Goal: Information Seeking & Learning: Learn about a topic

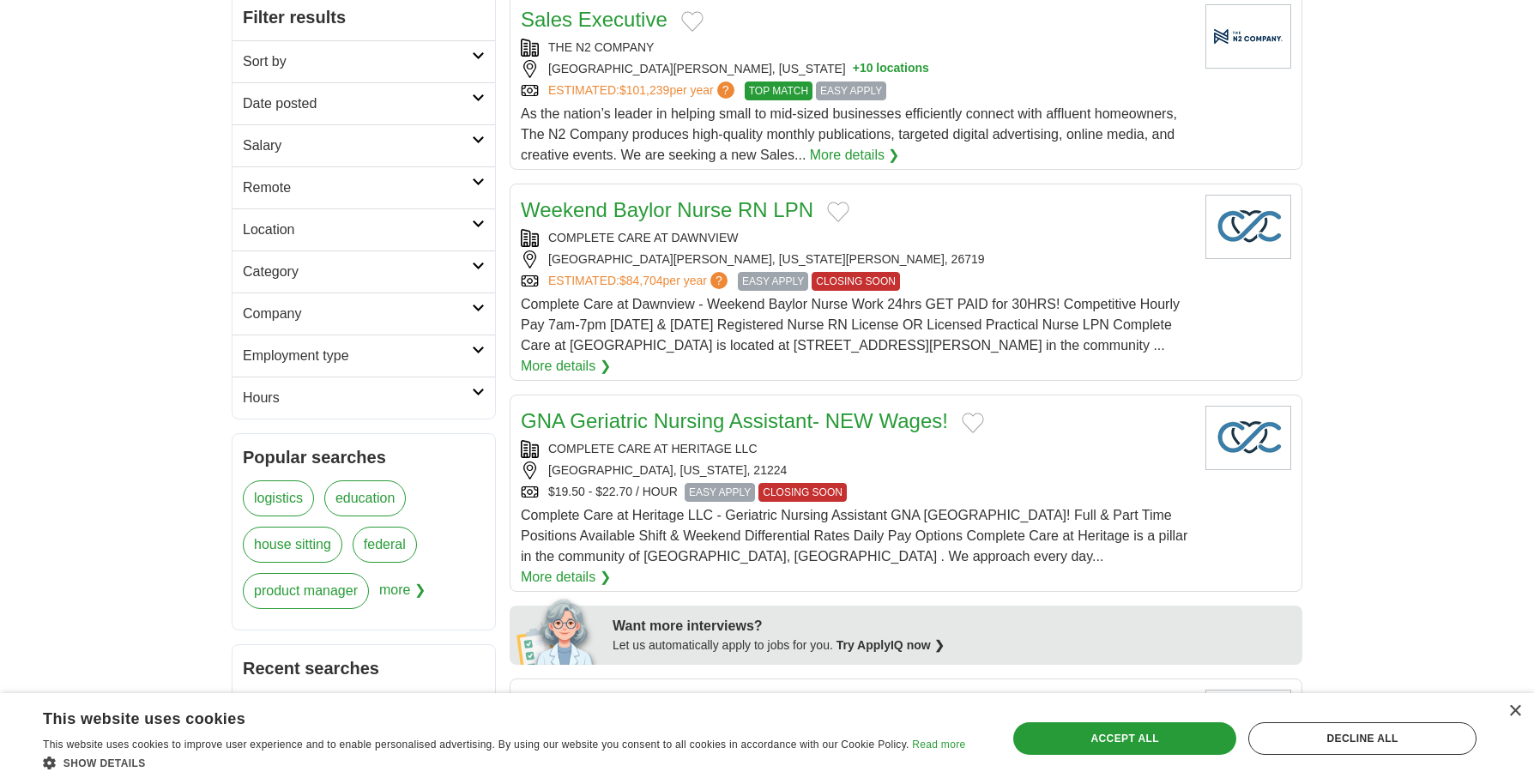
scroll to position [257, 0]
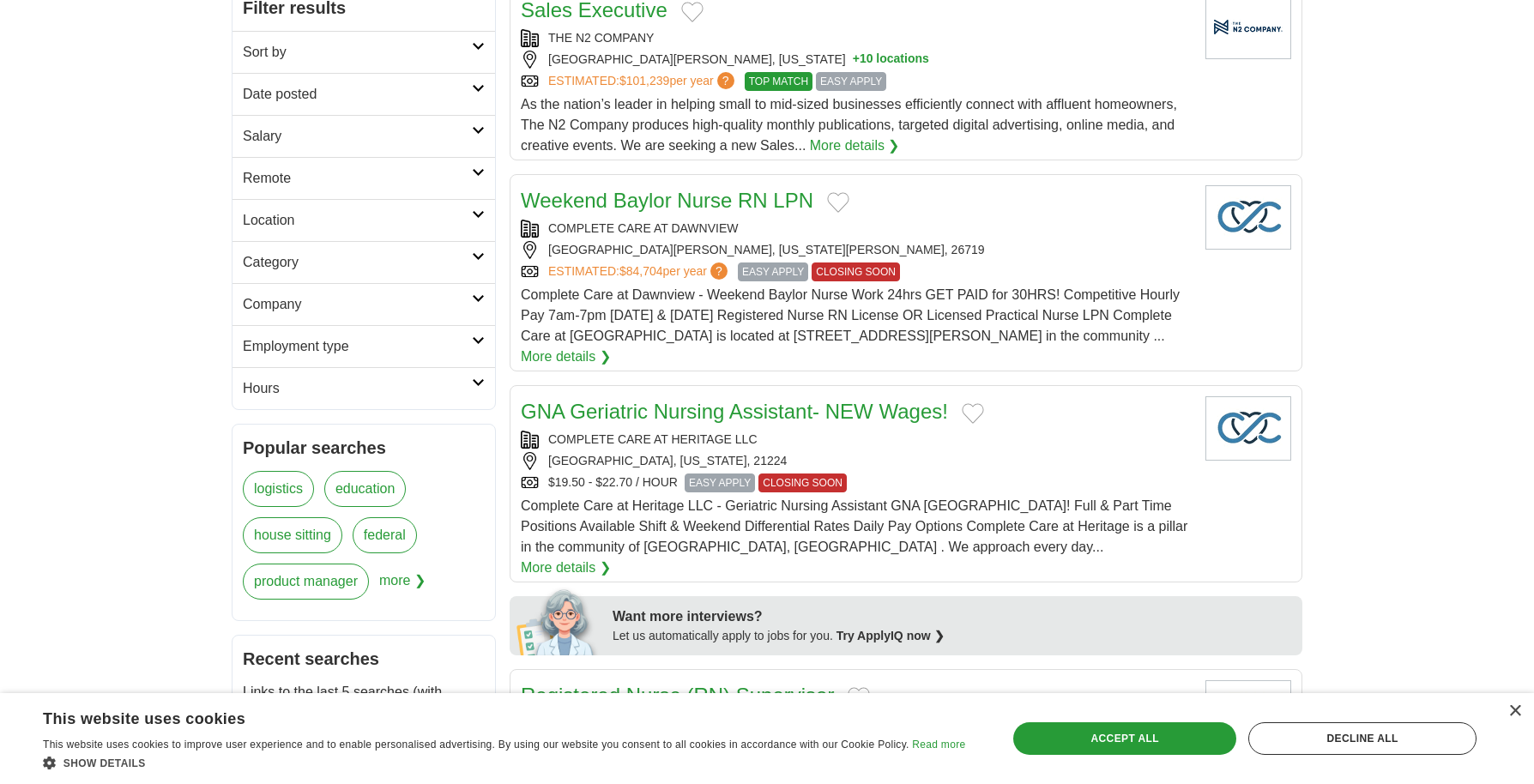
click at [477, 175] on icon at bounding box center [478, 172] width 13 height 9
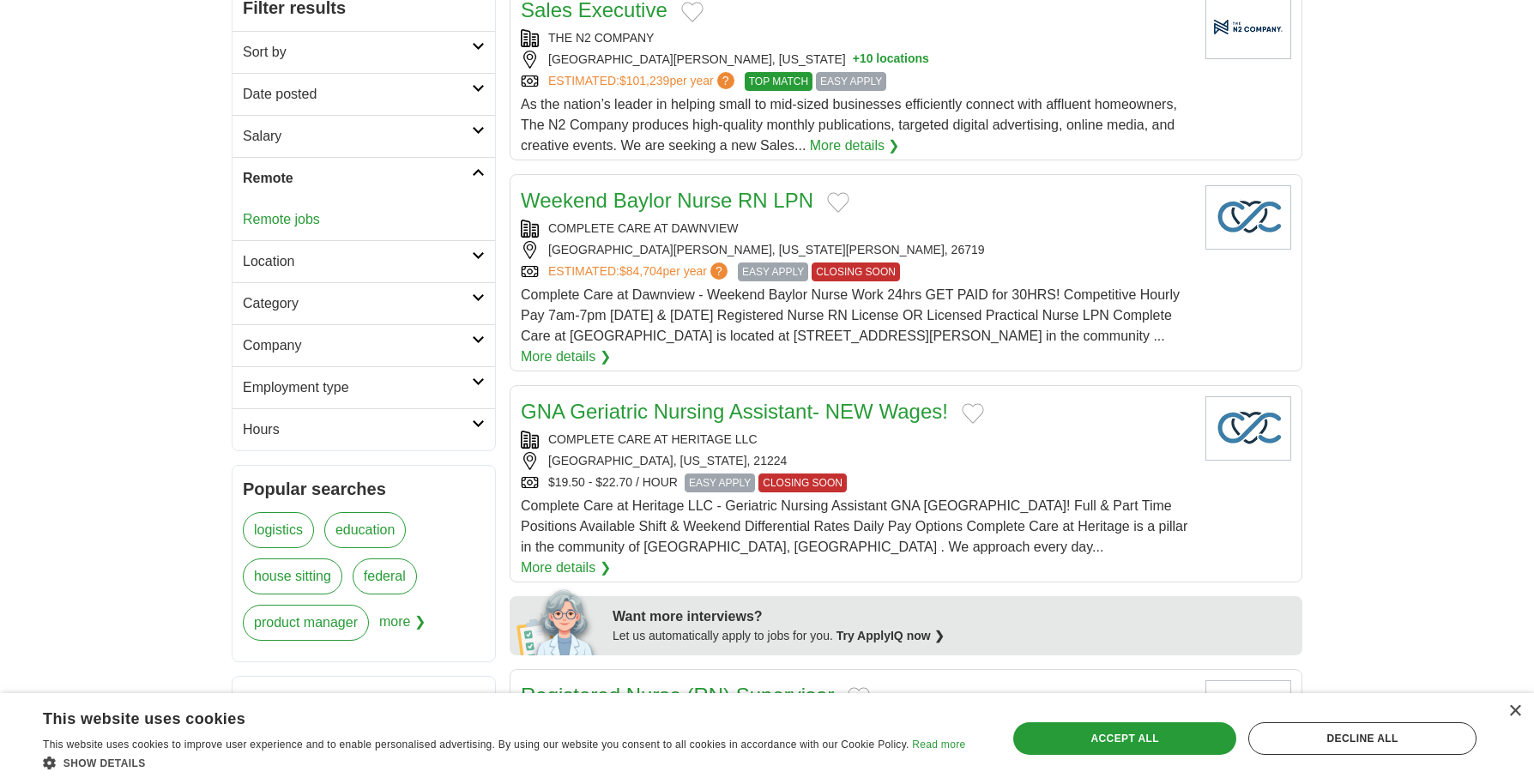
click at [298, 215] on link "Remote jobs" at bounding box center [281, 218] width 77 height 15
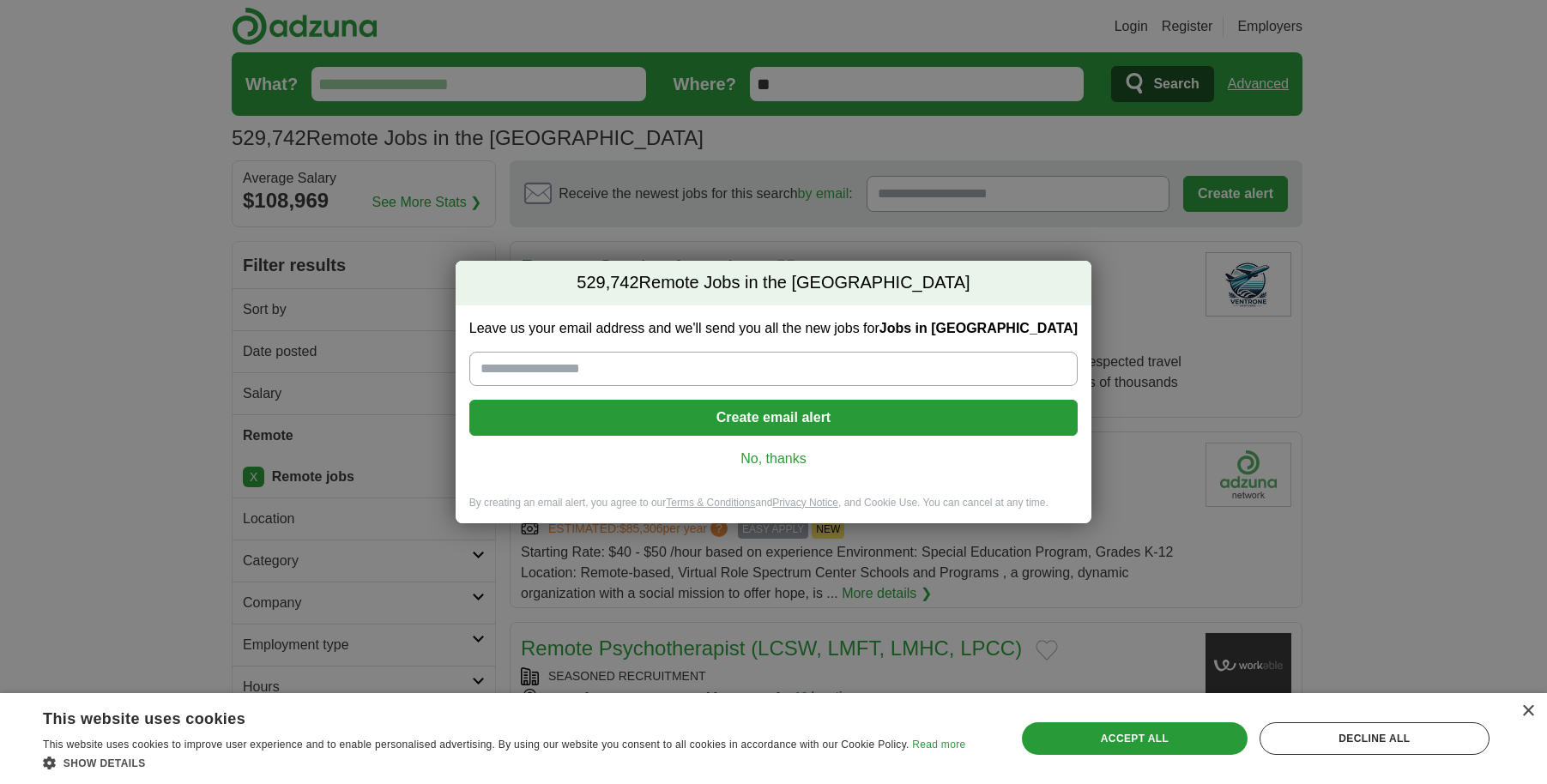
click at [779, 459] on link "No, thanks" at bounding box center [774, 459] width 581 height 19
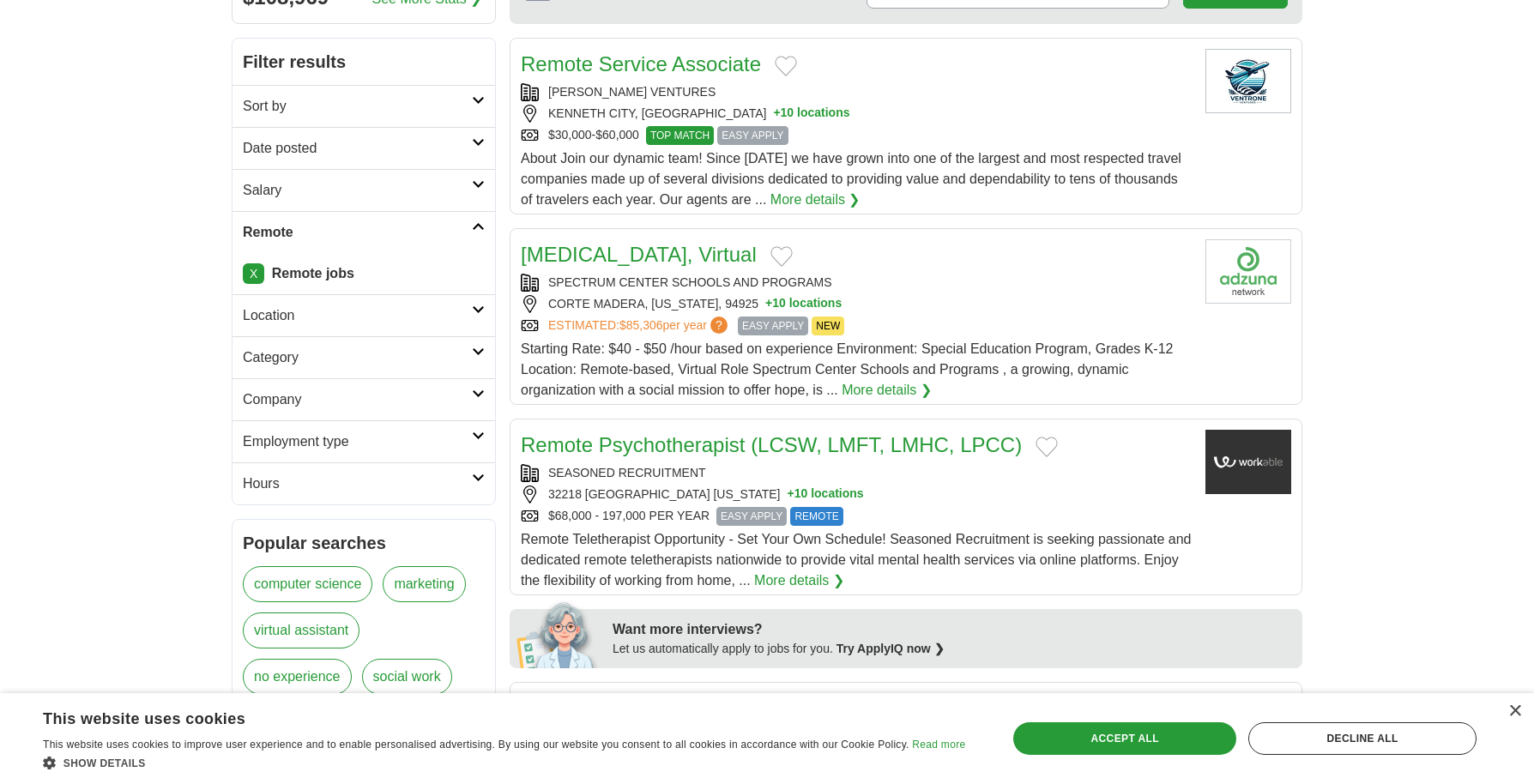
scroll to position [257, 0]
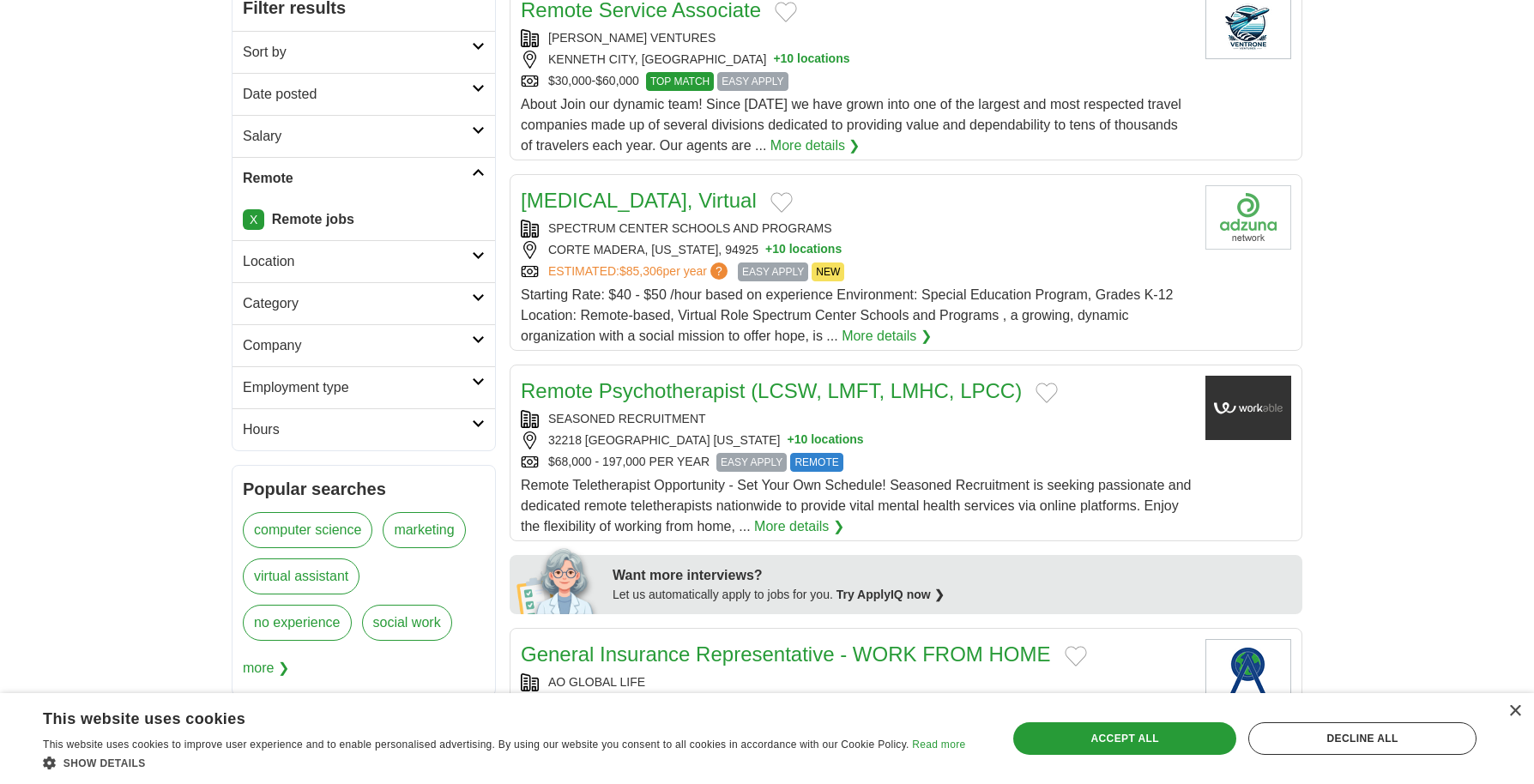
click at [285, 132] on h2 "Salary" at bounding box center [357, 135] width 229 height 20
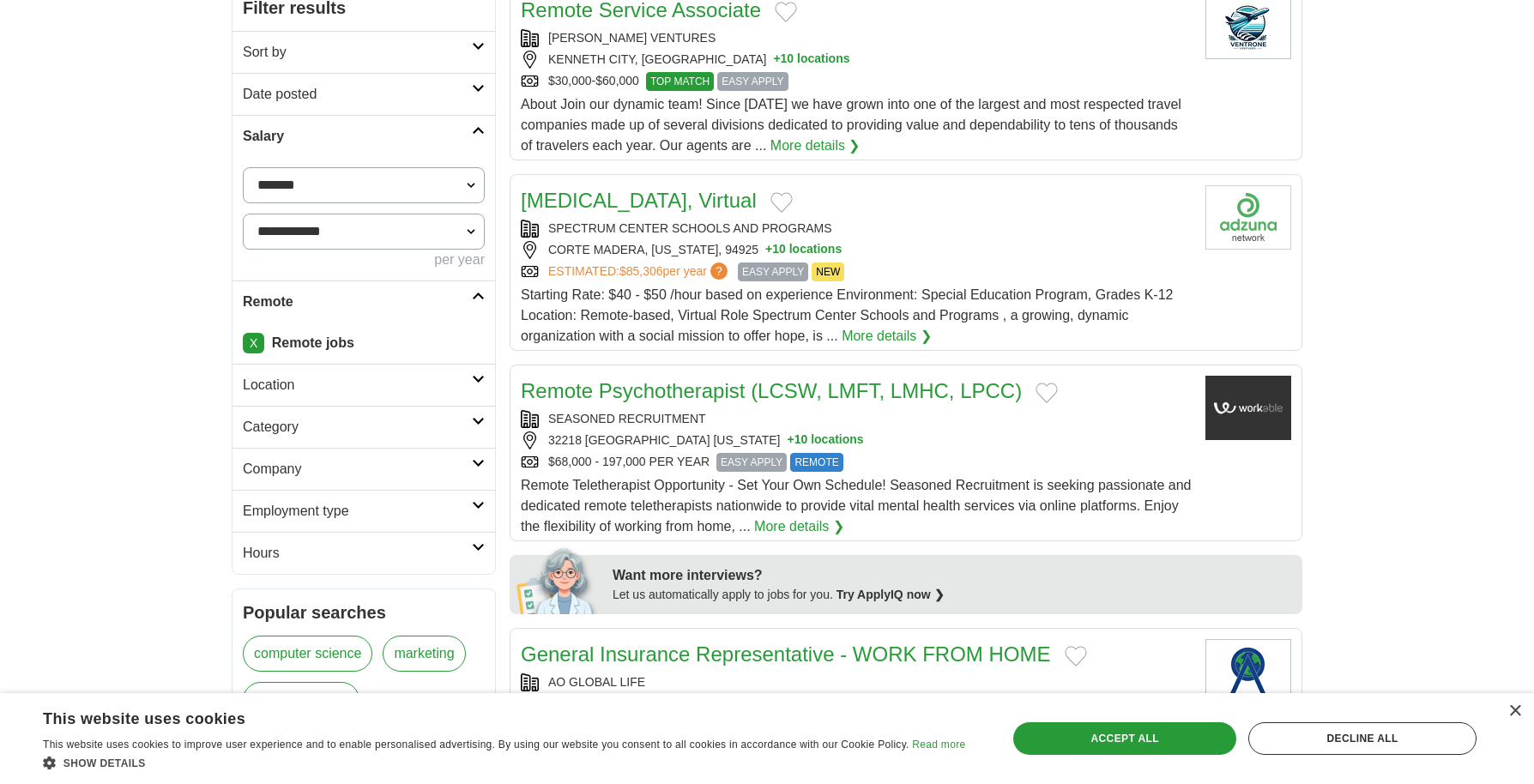
click at [469, 188] on select "**********" at bounding box center [364, 185] width 242 height 36
select select "*****"
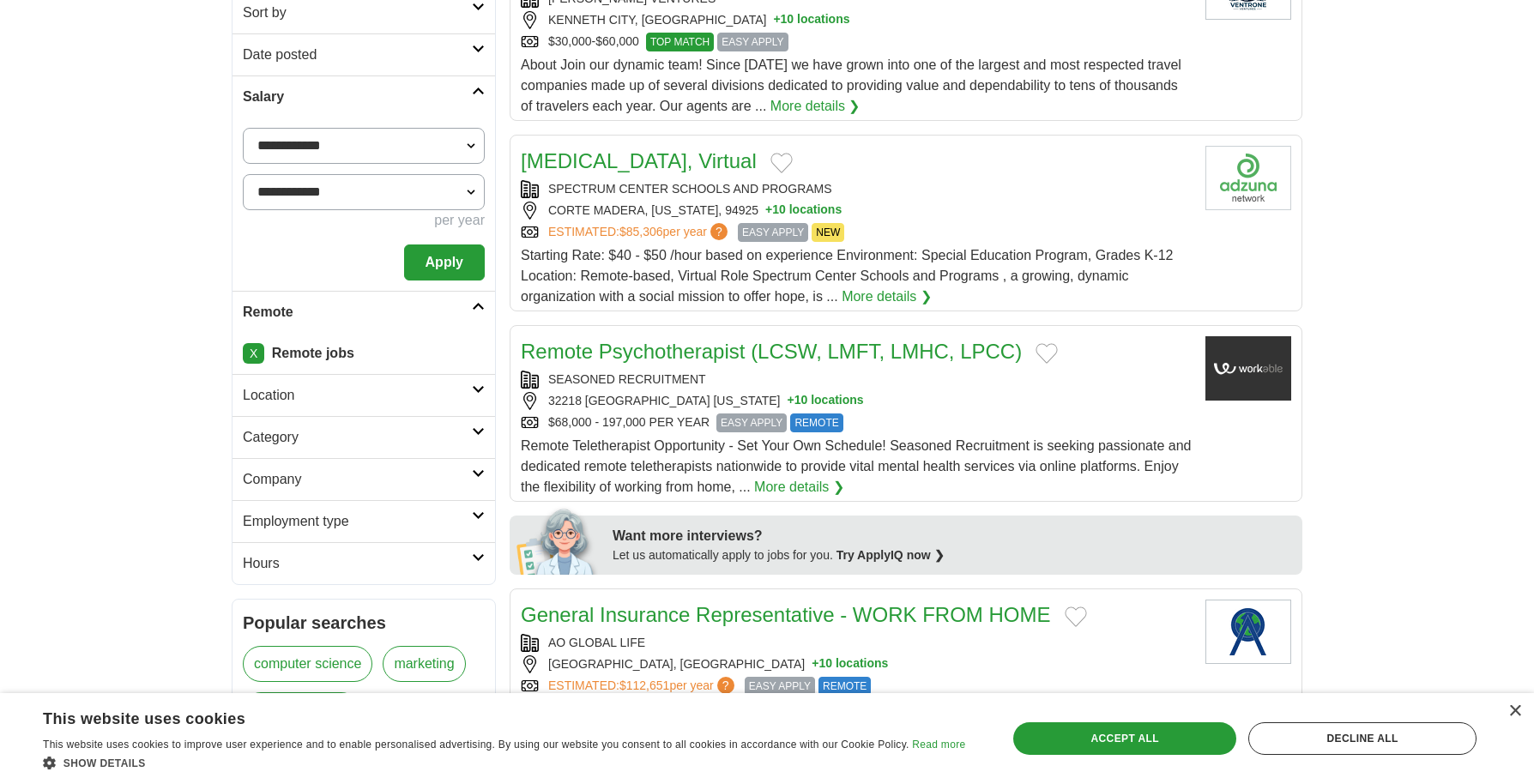
click at [435, 217] on fieldset "**********" at bounding box center [364, 204] width 242 height 153
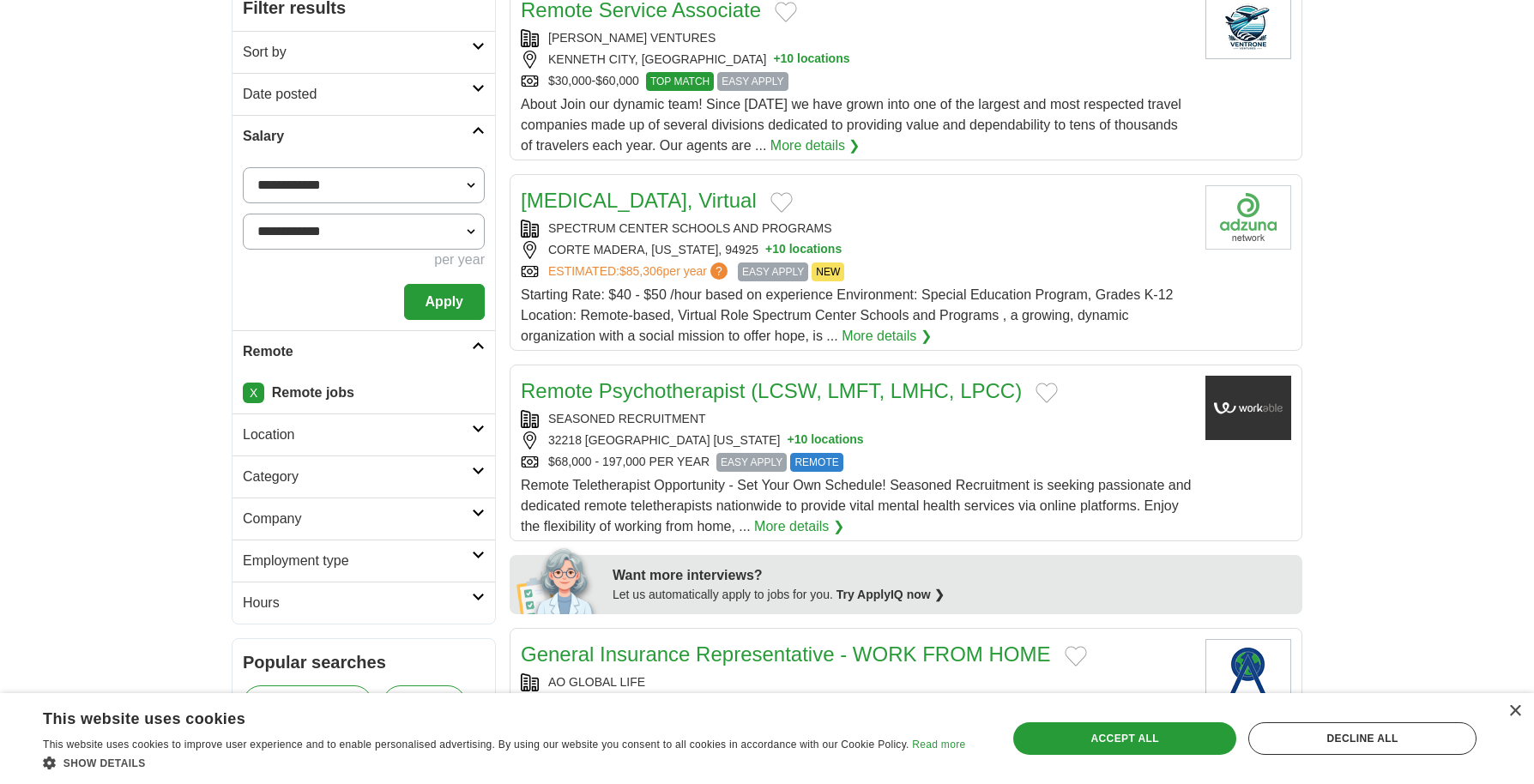
click at [430, 301] on button "Apply" at bounding box center [444, 302] width 80 height 36
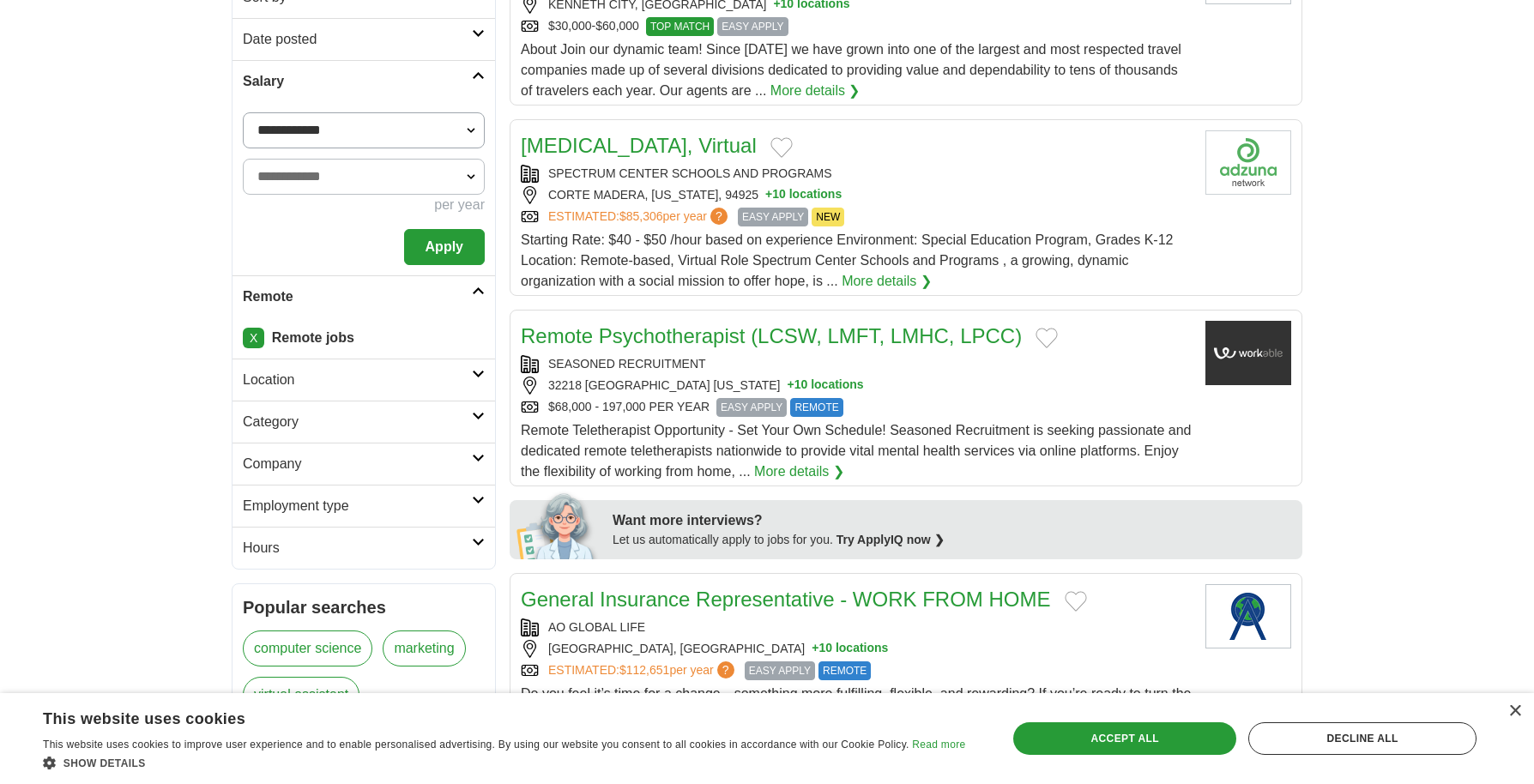
scroll to position [343, 0]
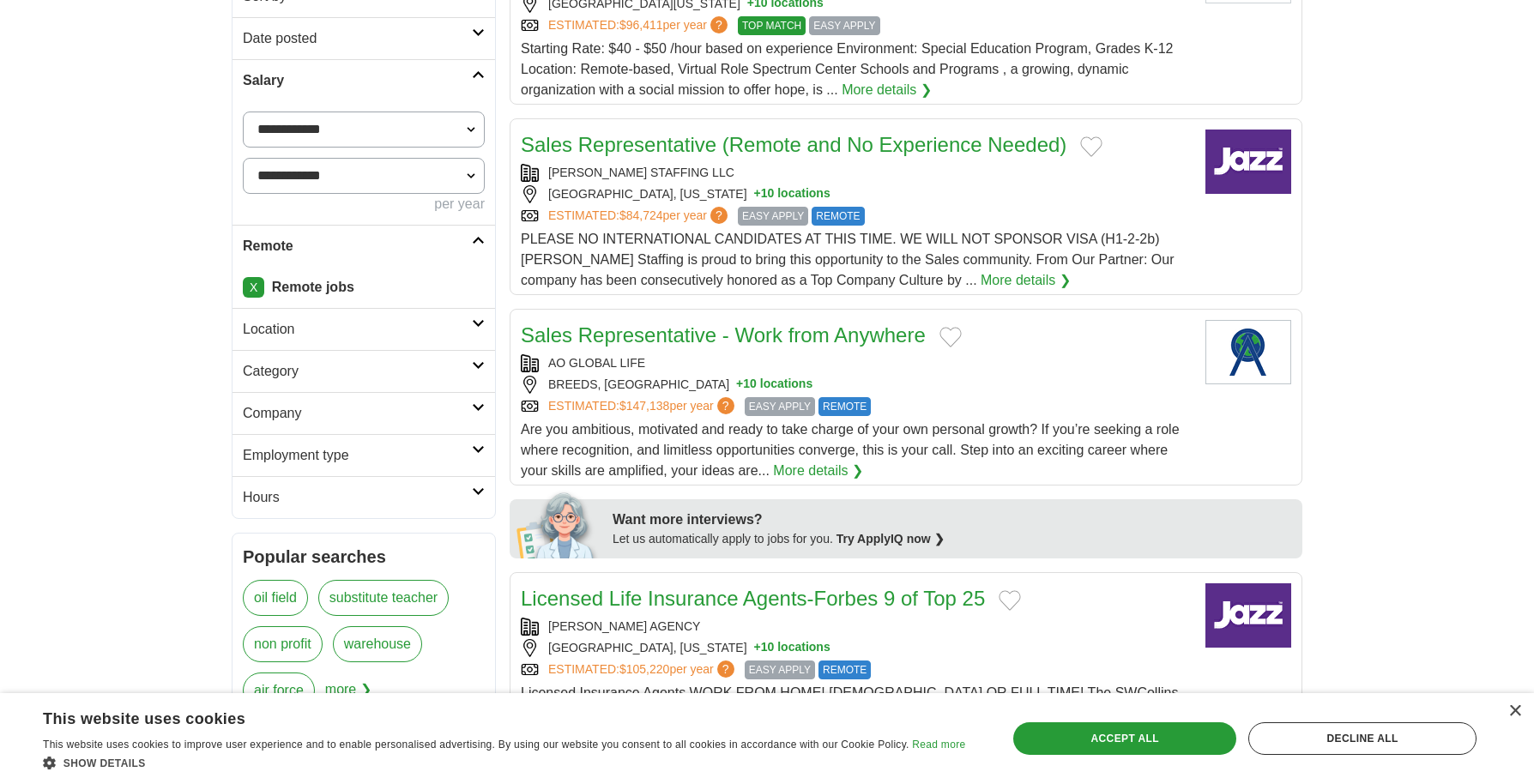
scroll to position [343, 0]
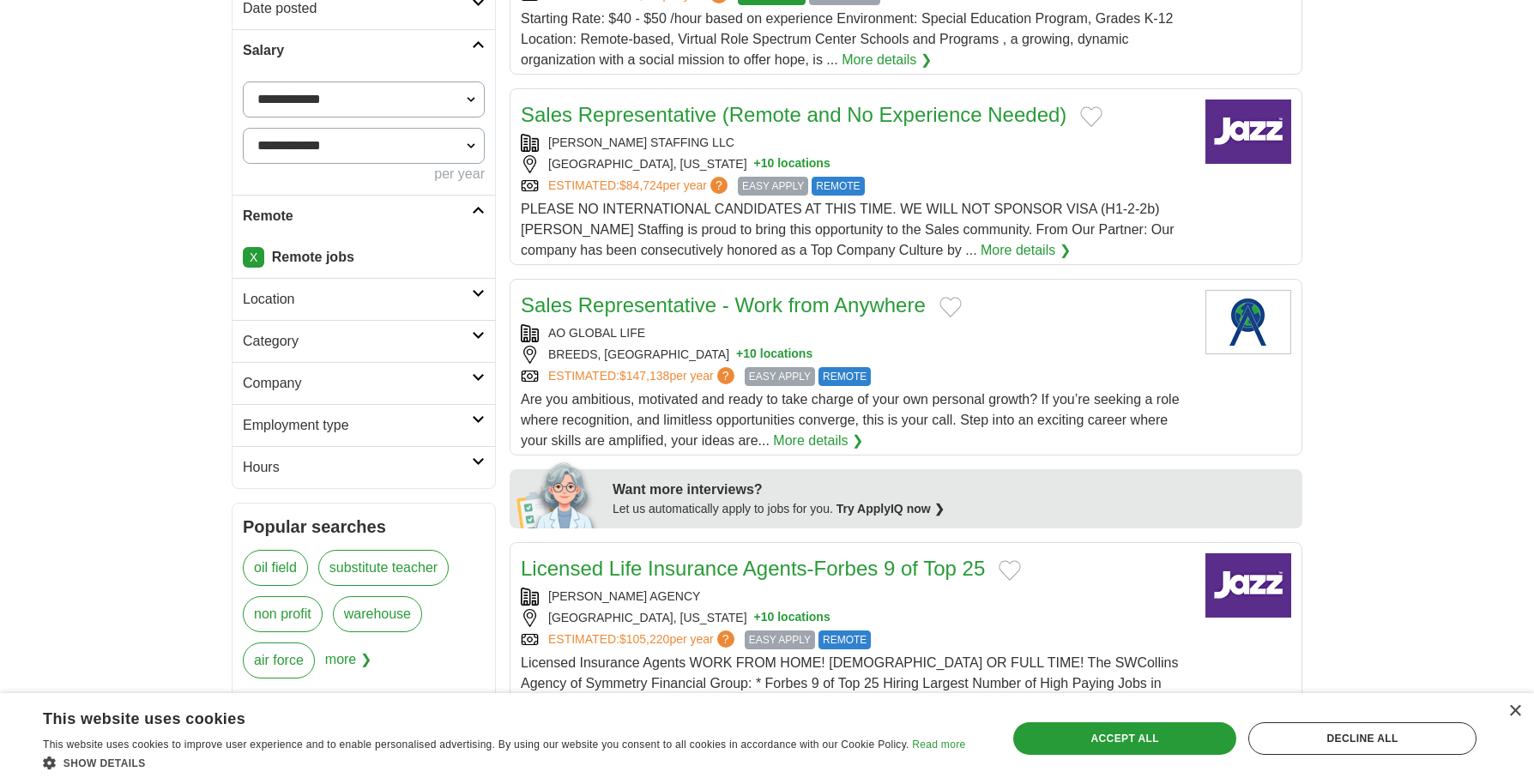
click at [478, 336] on icon at bounding box center [478, 334] width 13 height 9
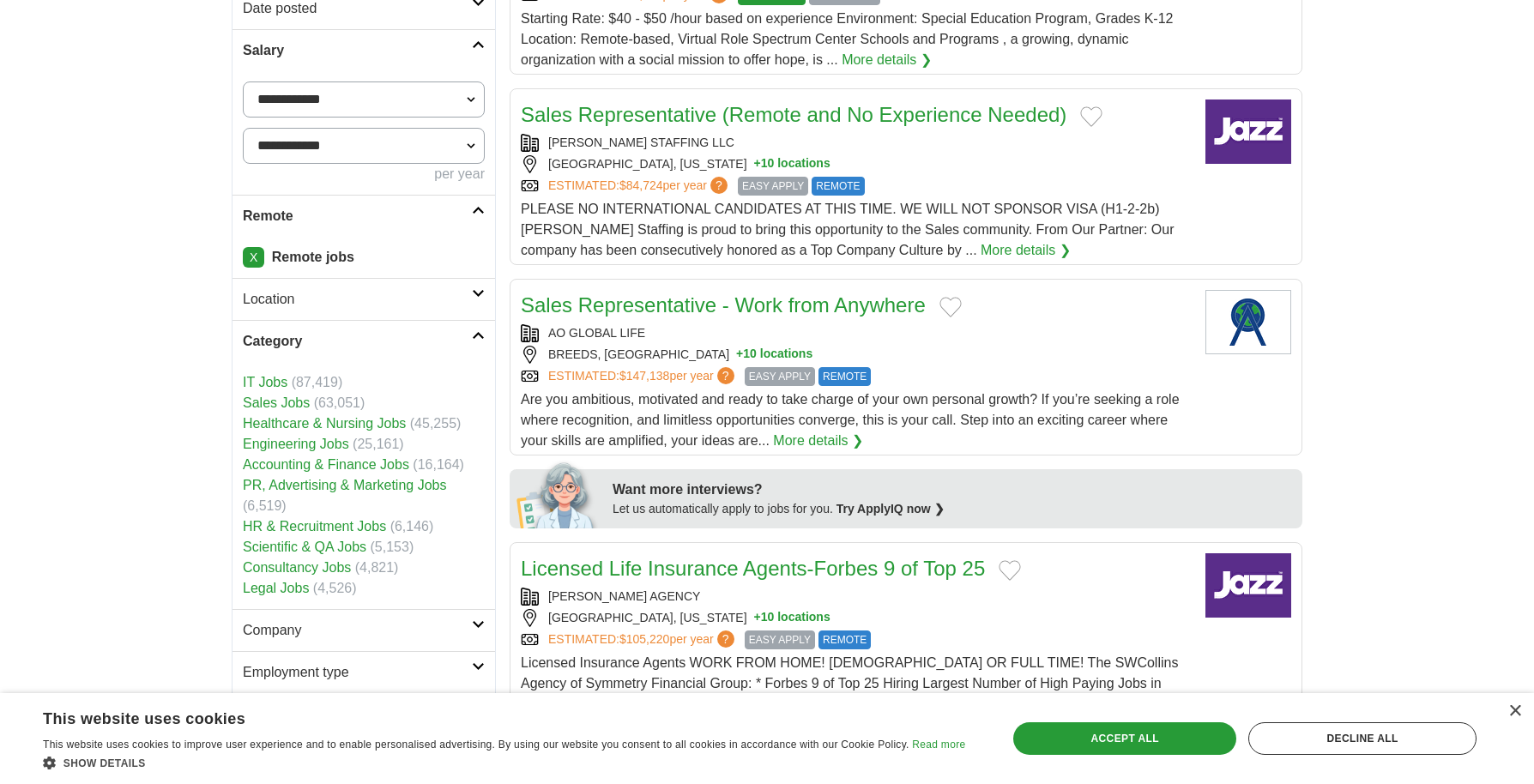
click at [322, 464] on link "Accounting & Finance Jobs" at bounding box center [326, 464] width 166 height 15
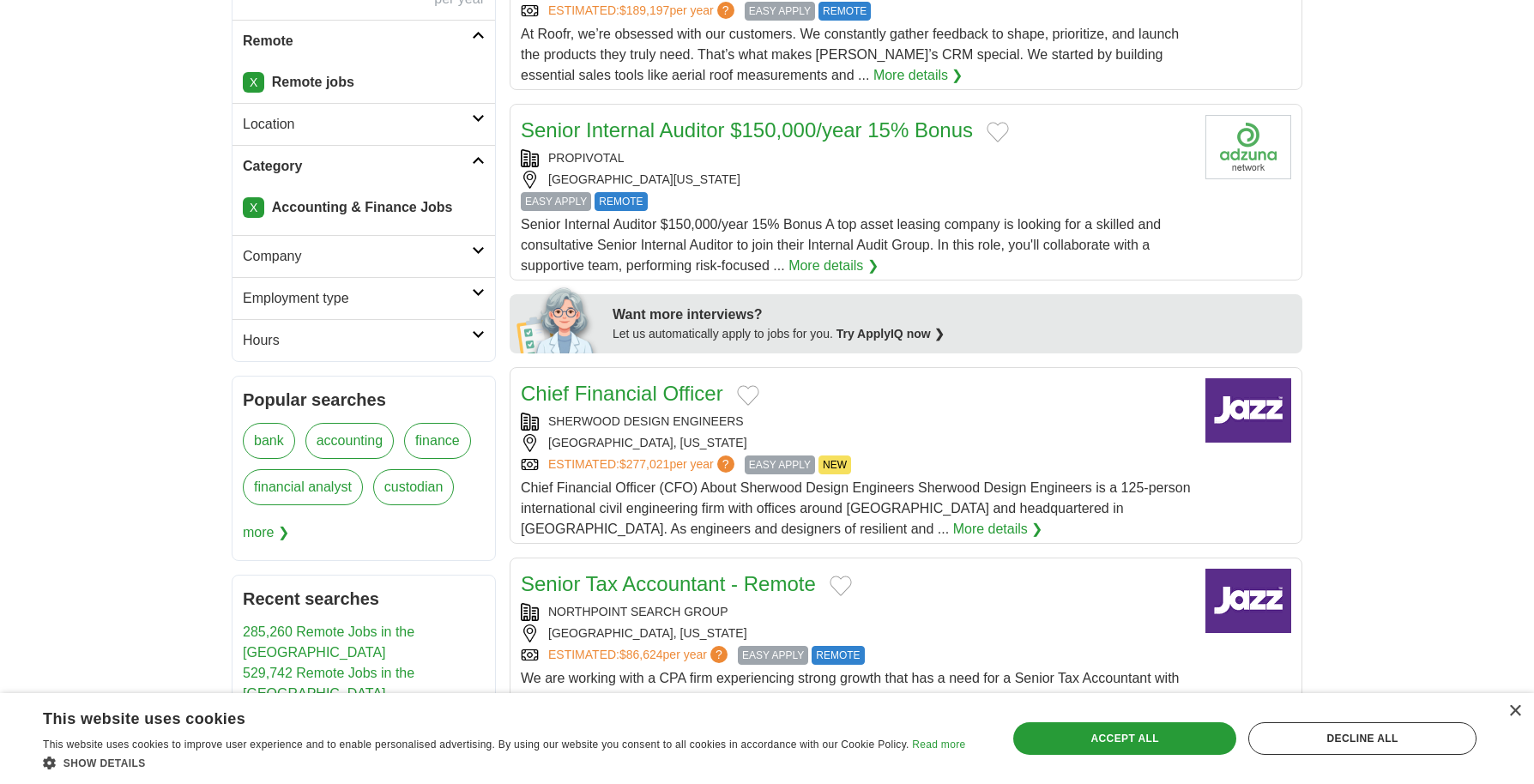
scroll to position [514, 0]
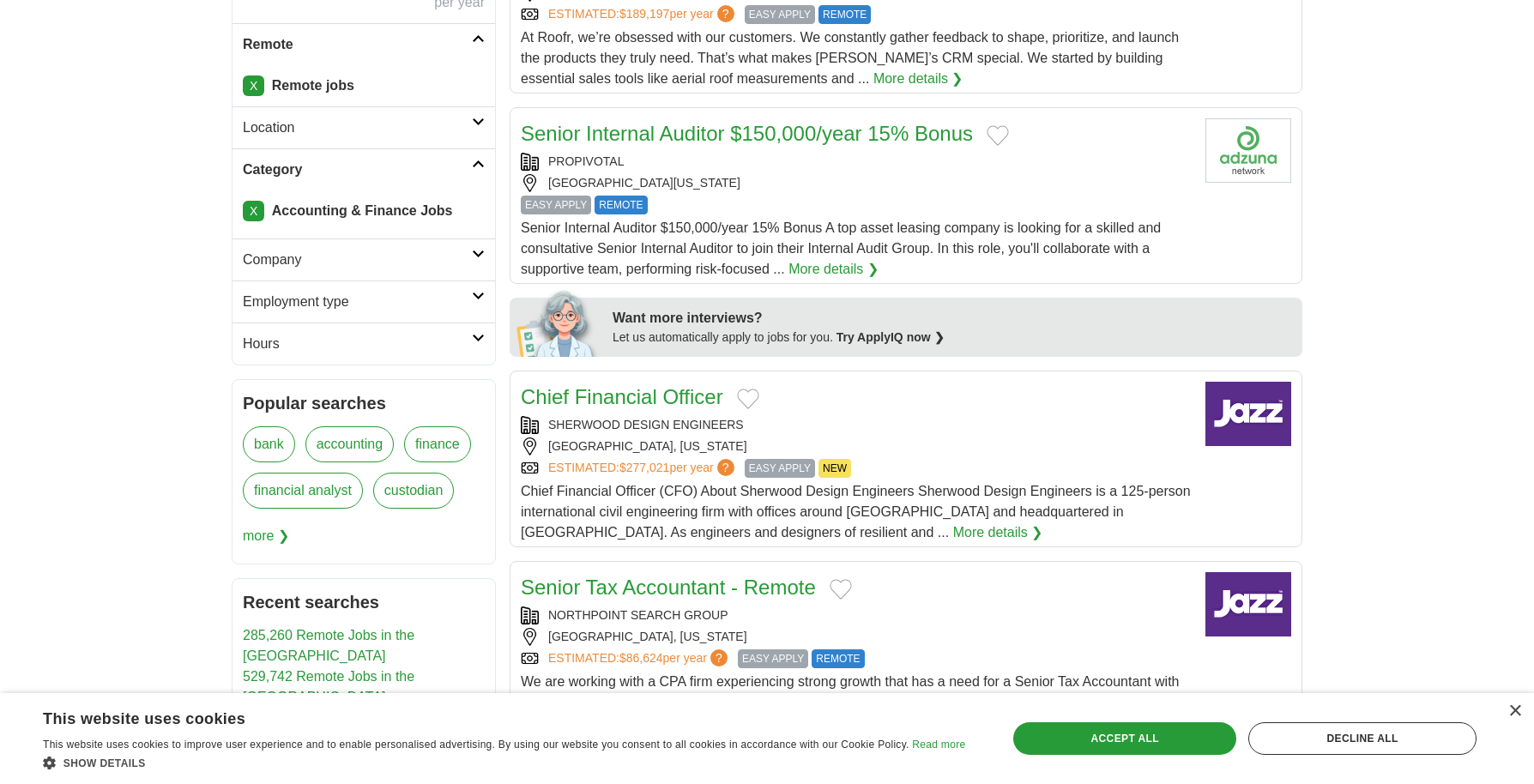
click at [471, 220] on li "X Accounting & Finance Jobs" at bounding box center [364, 211] width 242 height 20
click at [390, 179] on link "Category" at bounding box center [364, 168] width 263 height 42
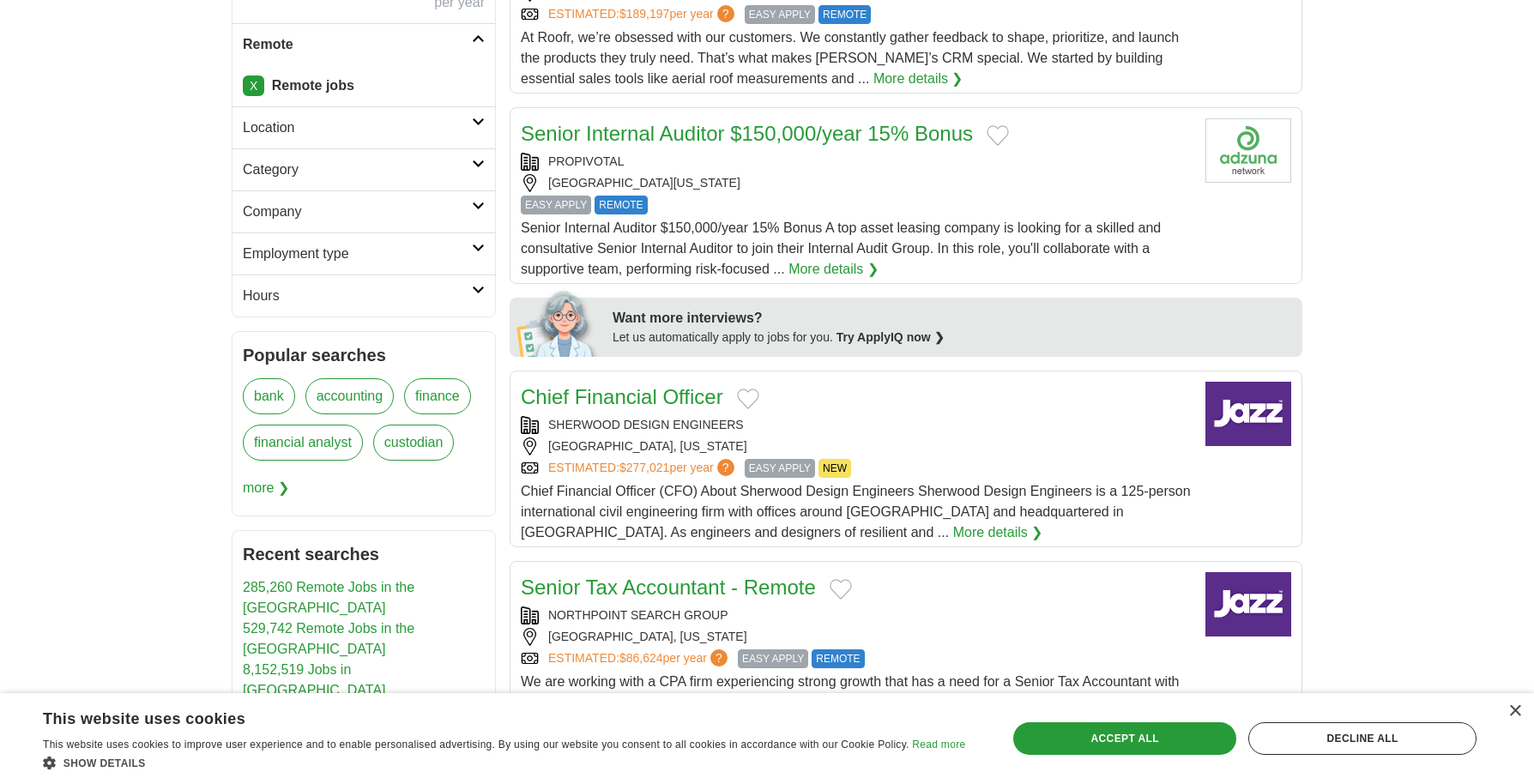
click at [476, 167] on icon at bounding box center [478, 163] width 13 height 9
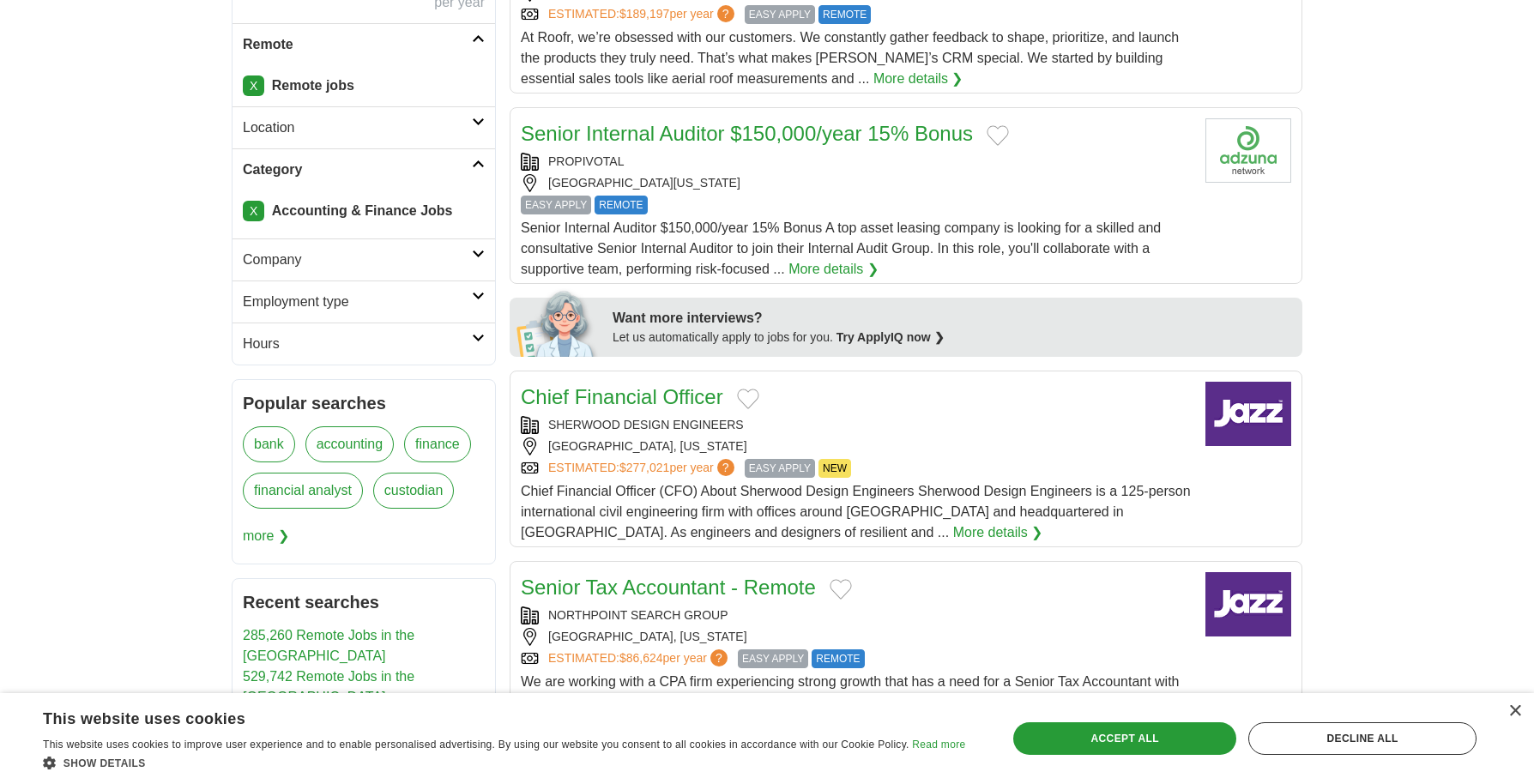
click at [477, 163] on icon at bounding box center [478, 163] width 13 height 9
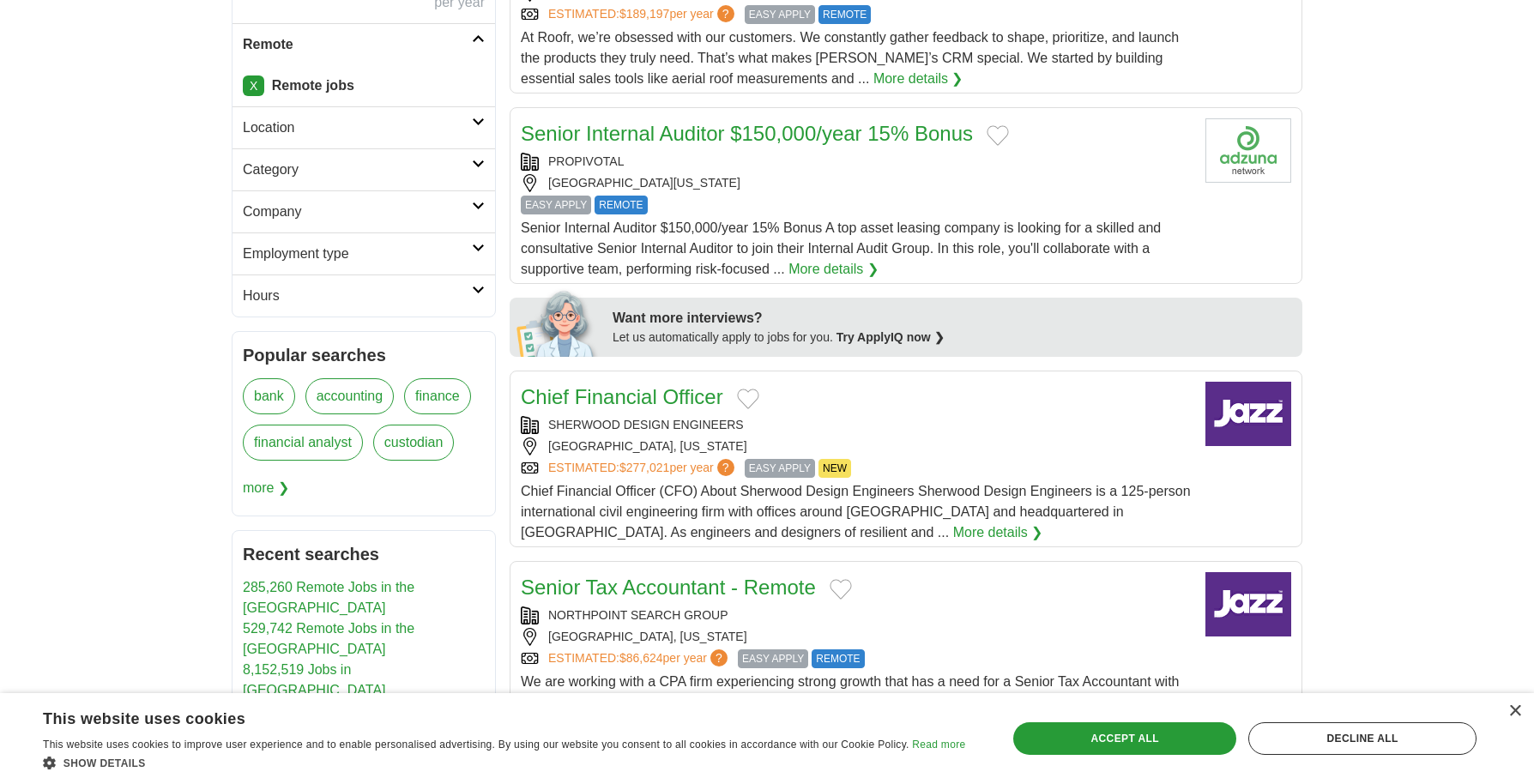
click at [477, 163] on icon at bounding box center [478, 163] width 13 height 9
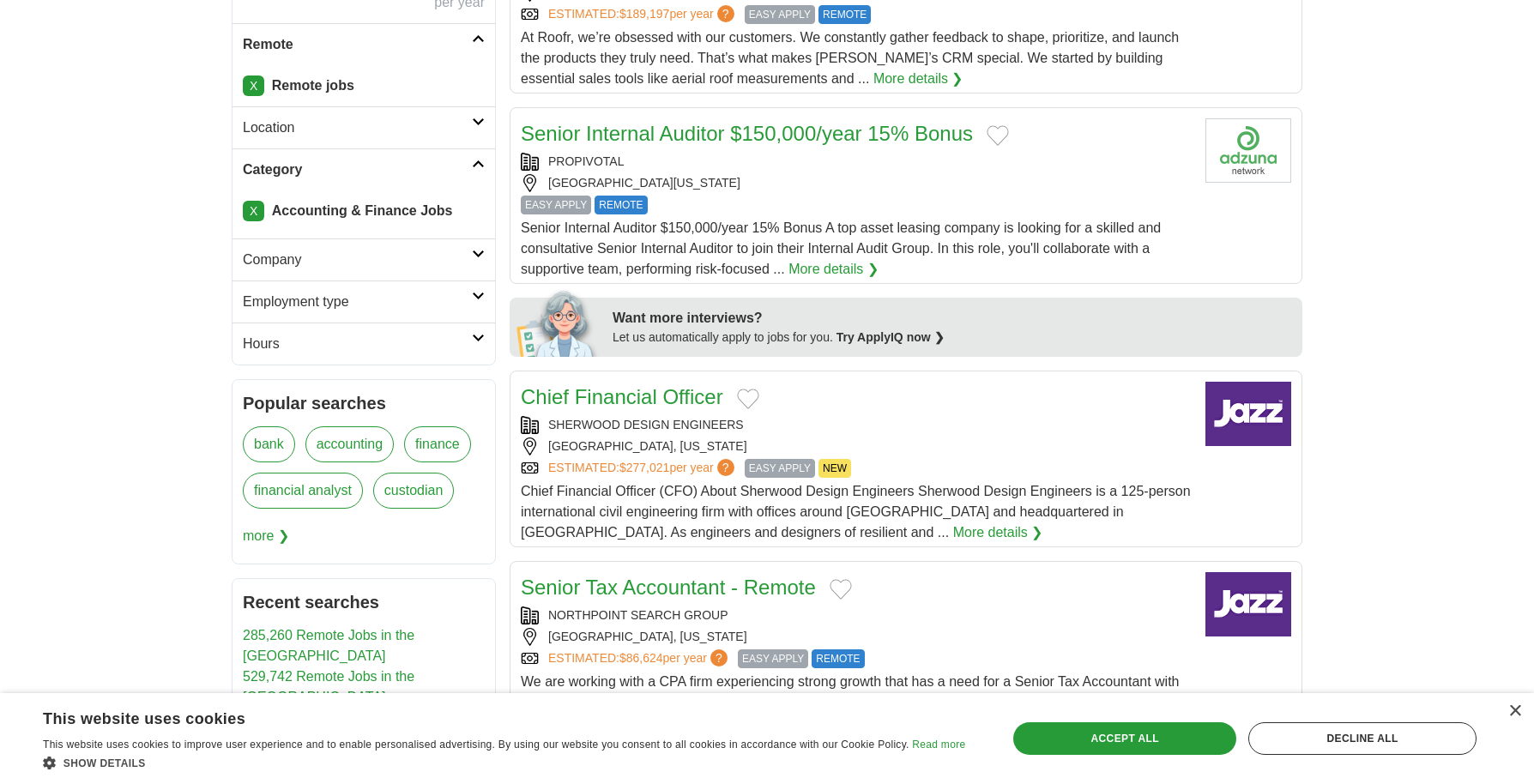
click at [254, 209] on link "X" at bounding box center [253, 211] width 21 height 20
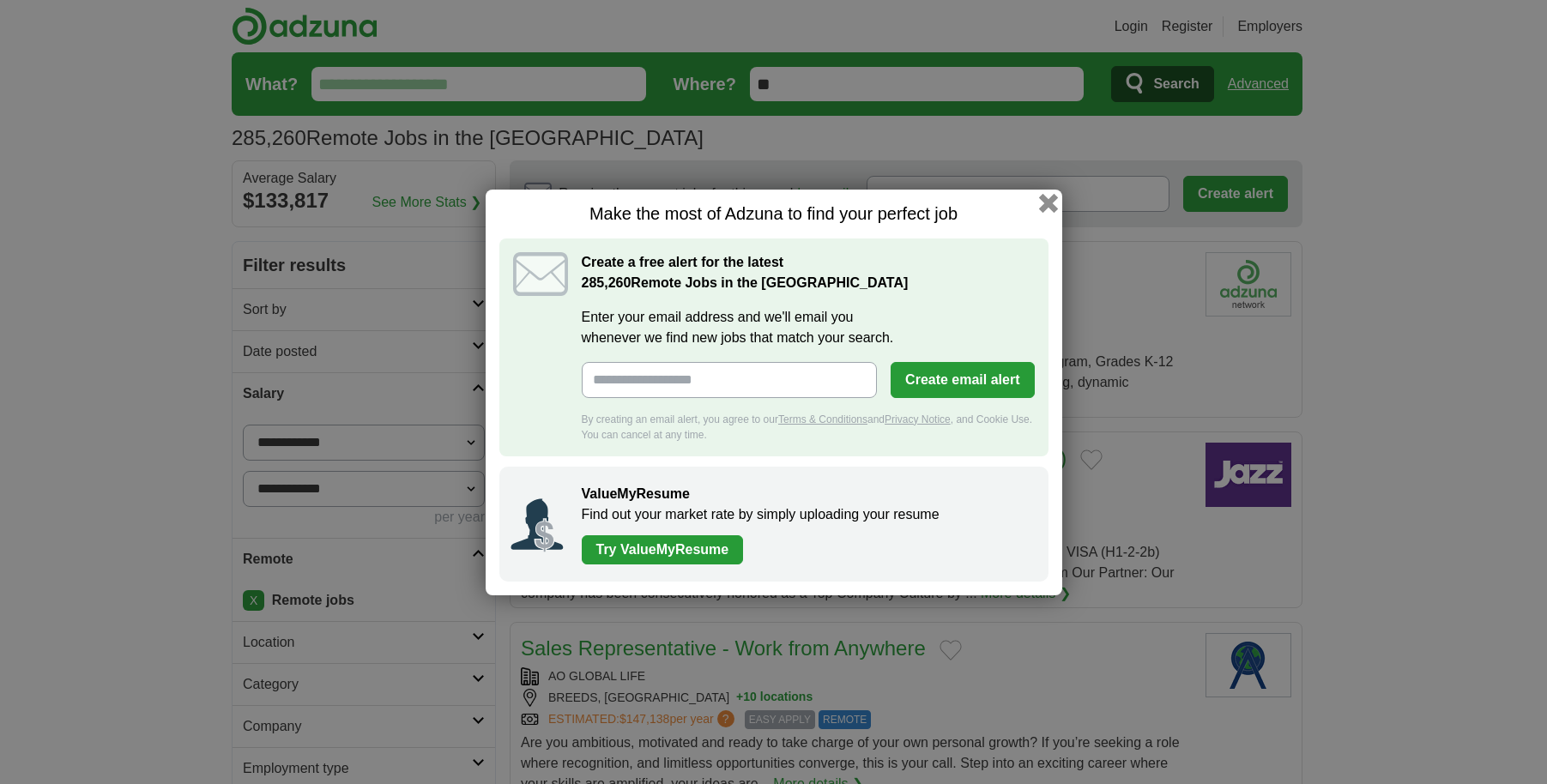
click at [1054, 204] on button "button" at bounding box center [1048, 203] width 19 height 19
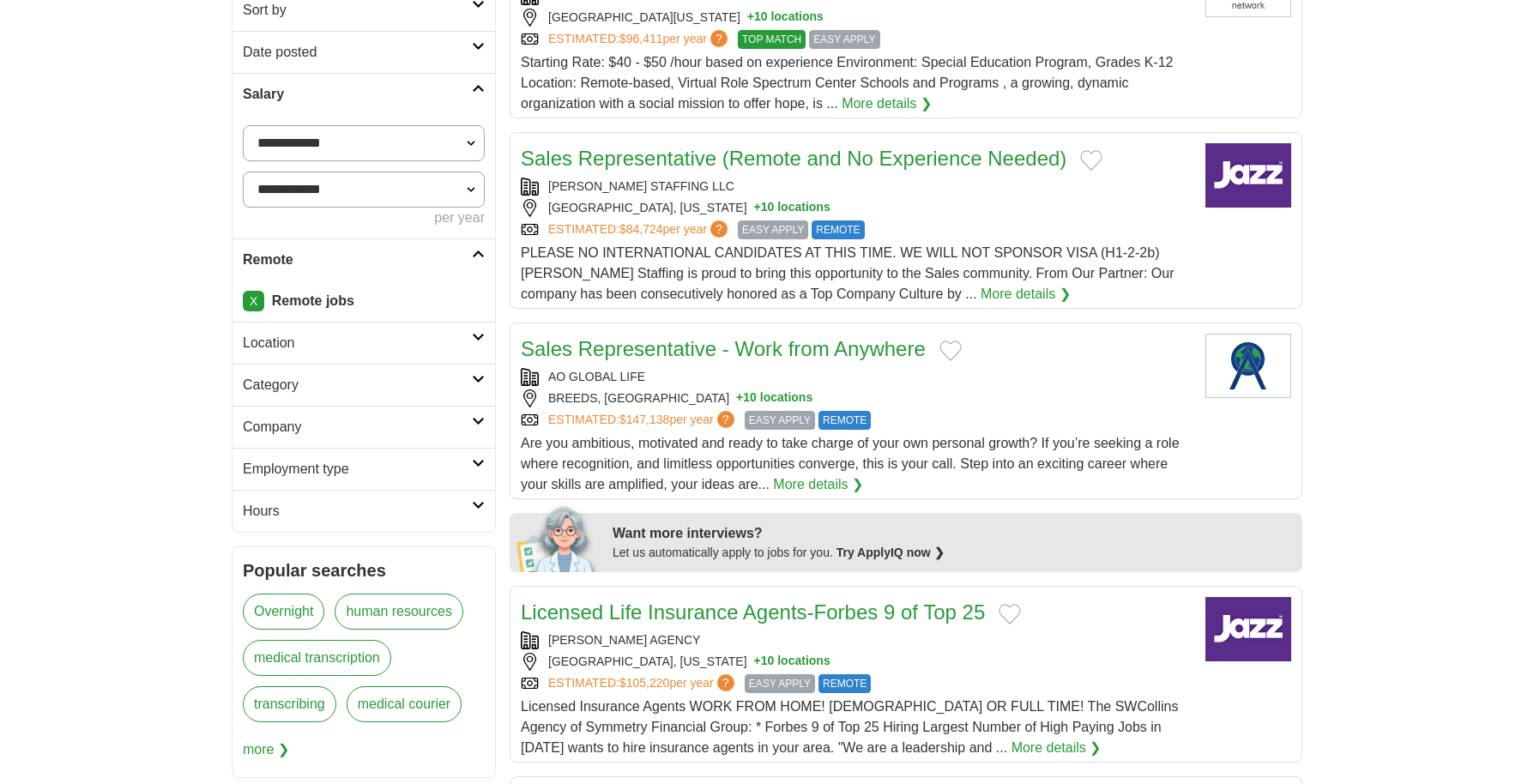
scroll to position [343, 0]
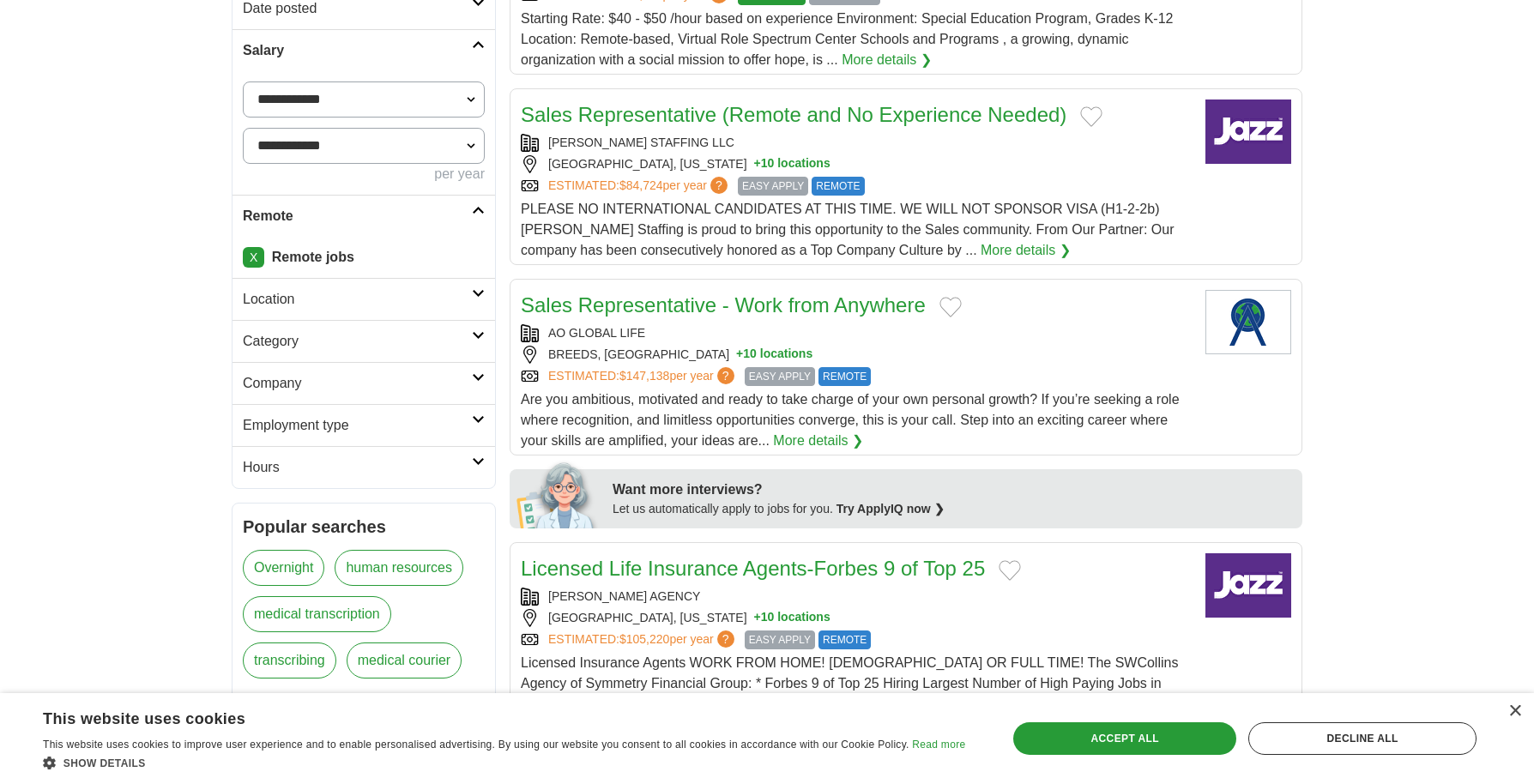
click at [477, 338] on icon at bounding box center [478, 334] width 13 height 9
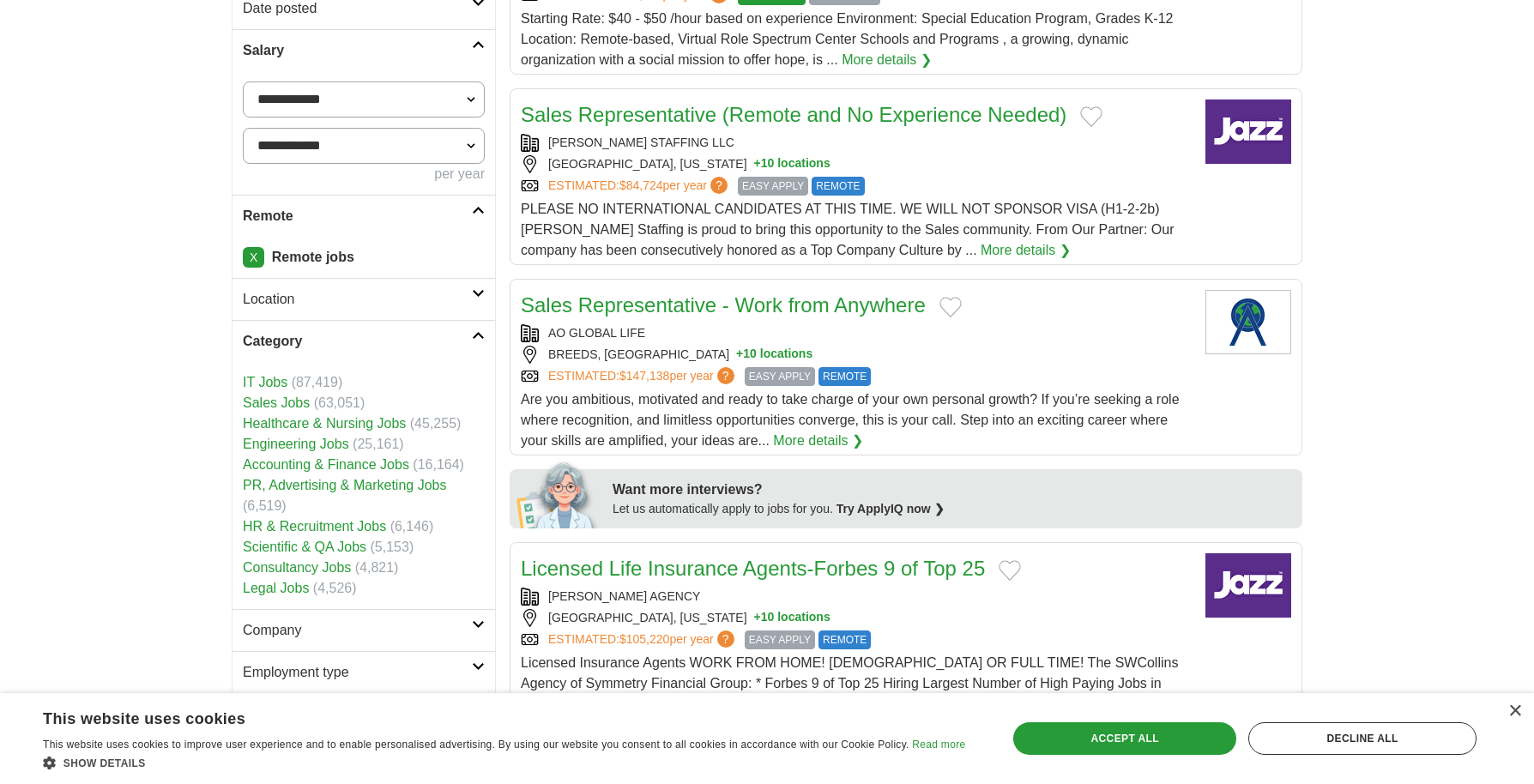
click at [334, 464] on link "Accounting & Finance Jobs" at bounding box center [326, 464] width 166 height 15
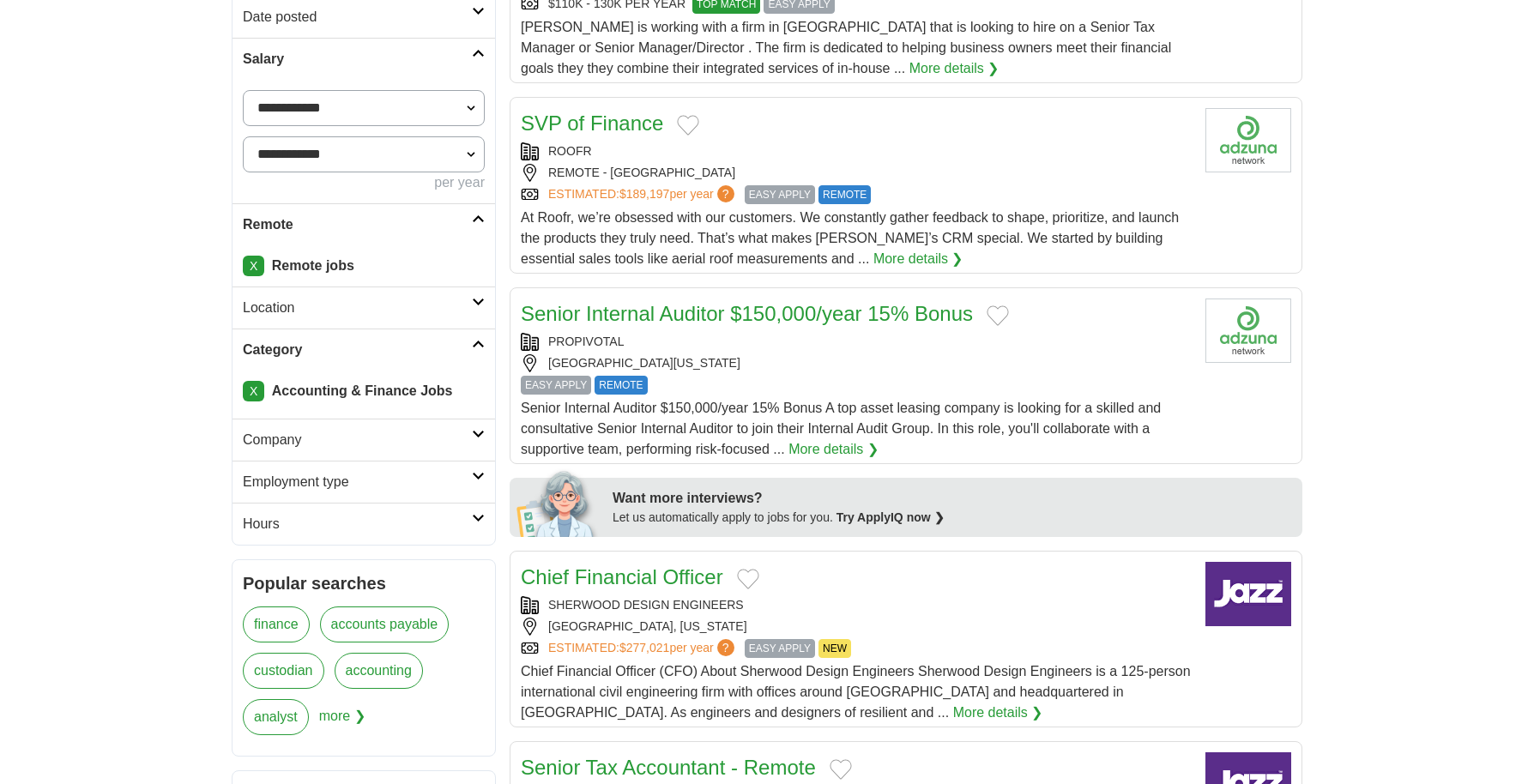
scroll to position [343, 0]
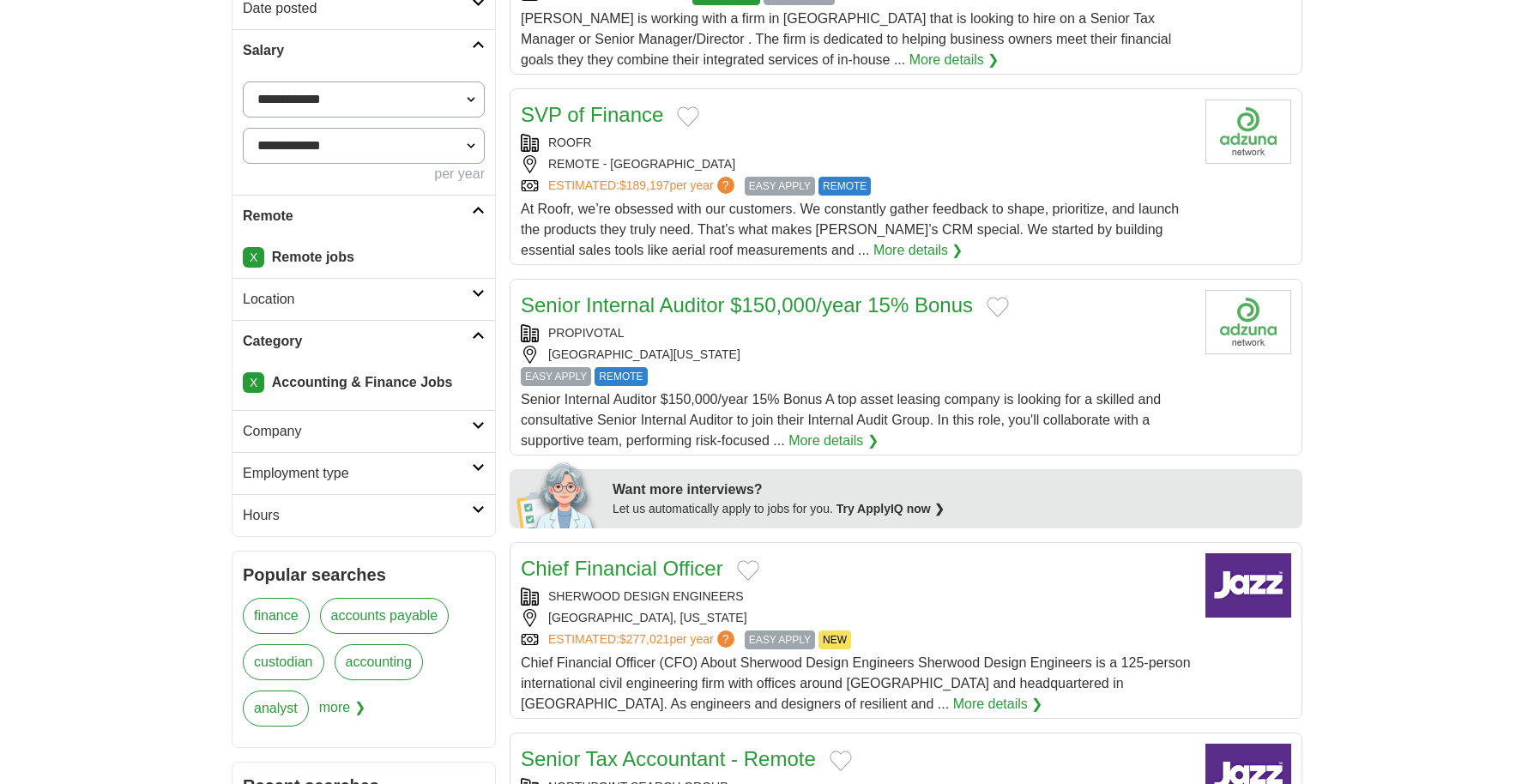
click at [477, 422] on icon at bounding box center [478, 425] width 13 height 9
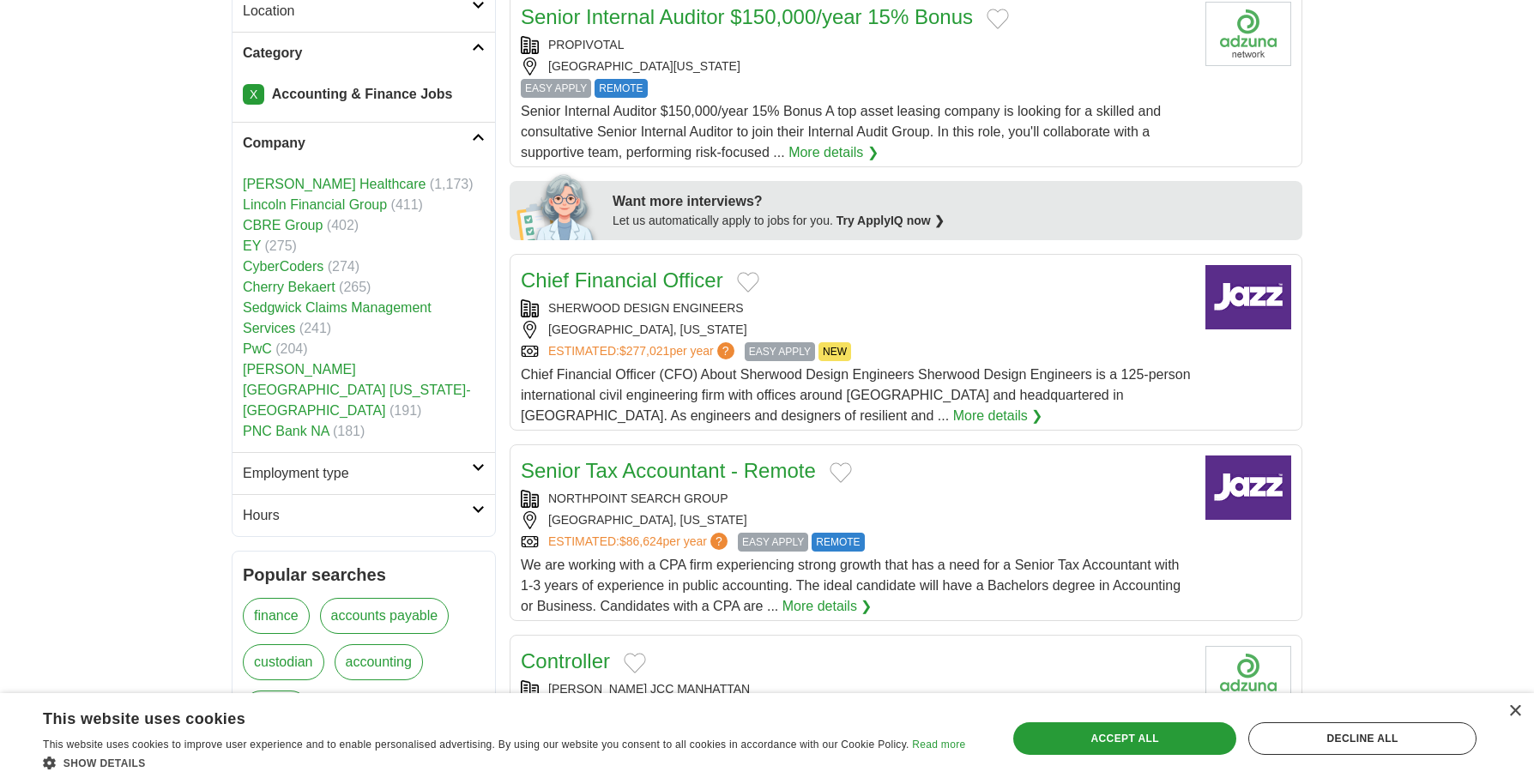
scroll to position [686, 0]
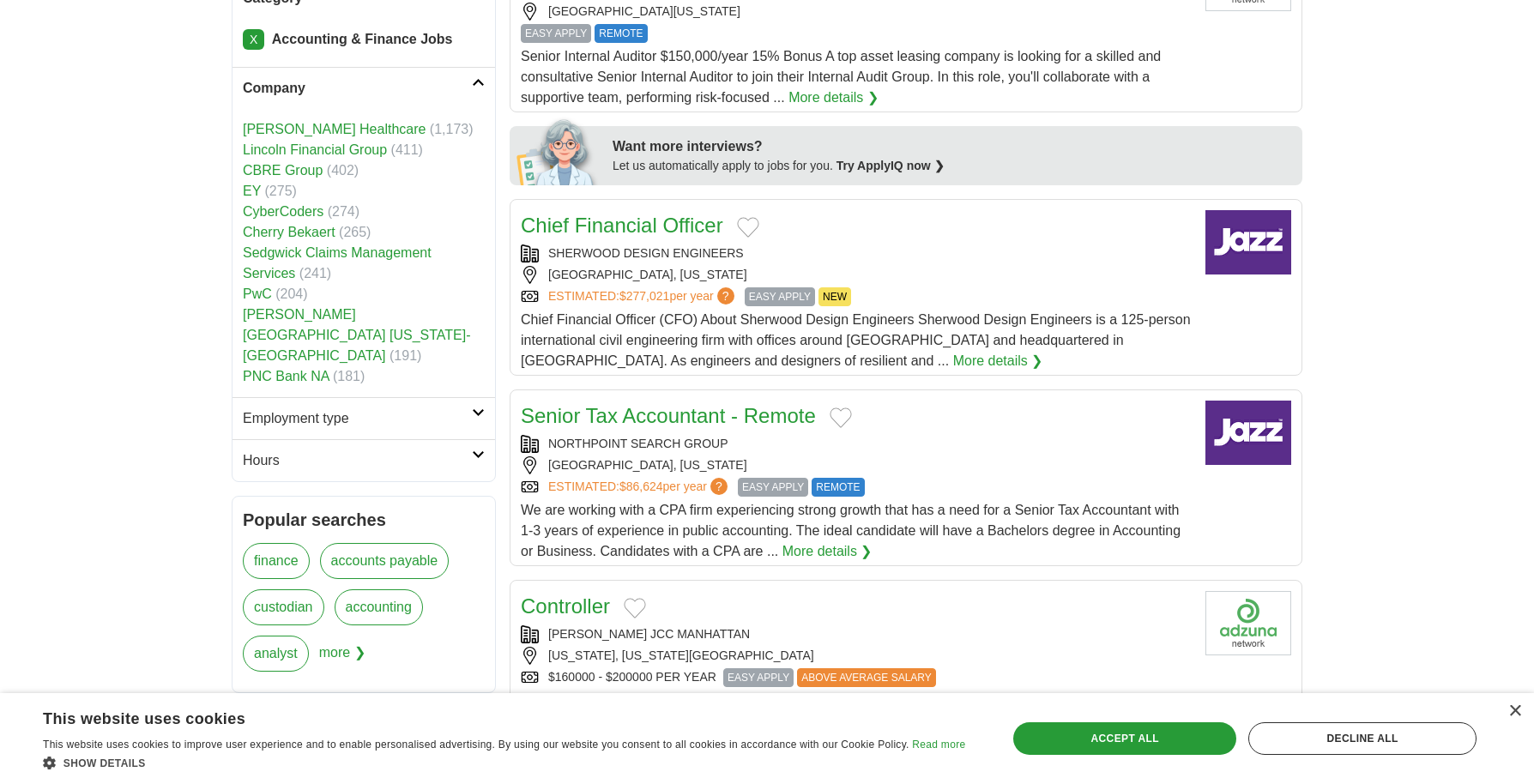
click at [478, 408] on icon at bounding box center [478, 412] width 13 height 9
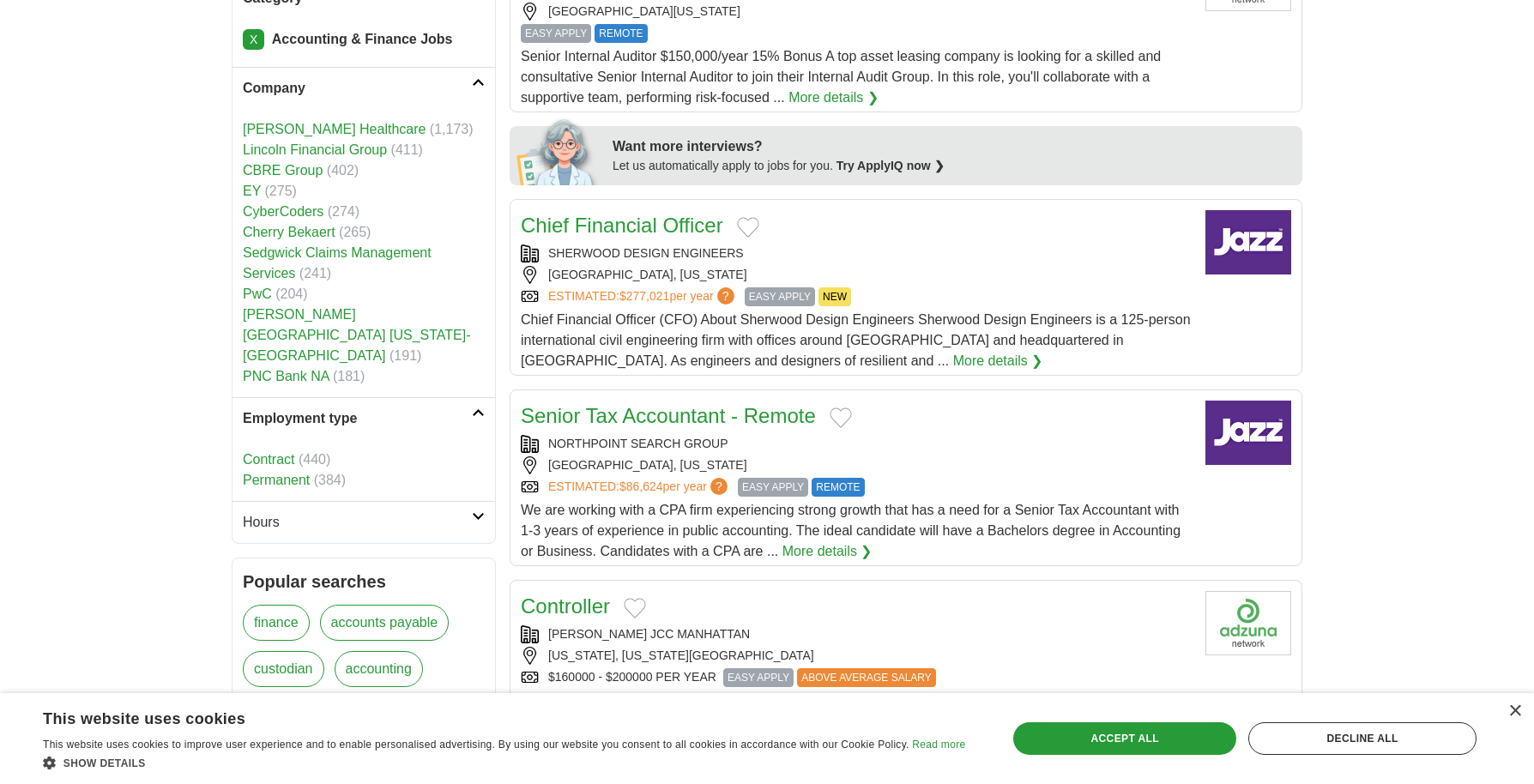
click at [479, 408] on icon at bounding box center [478, 412] width 13 height 9
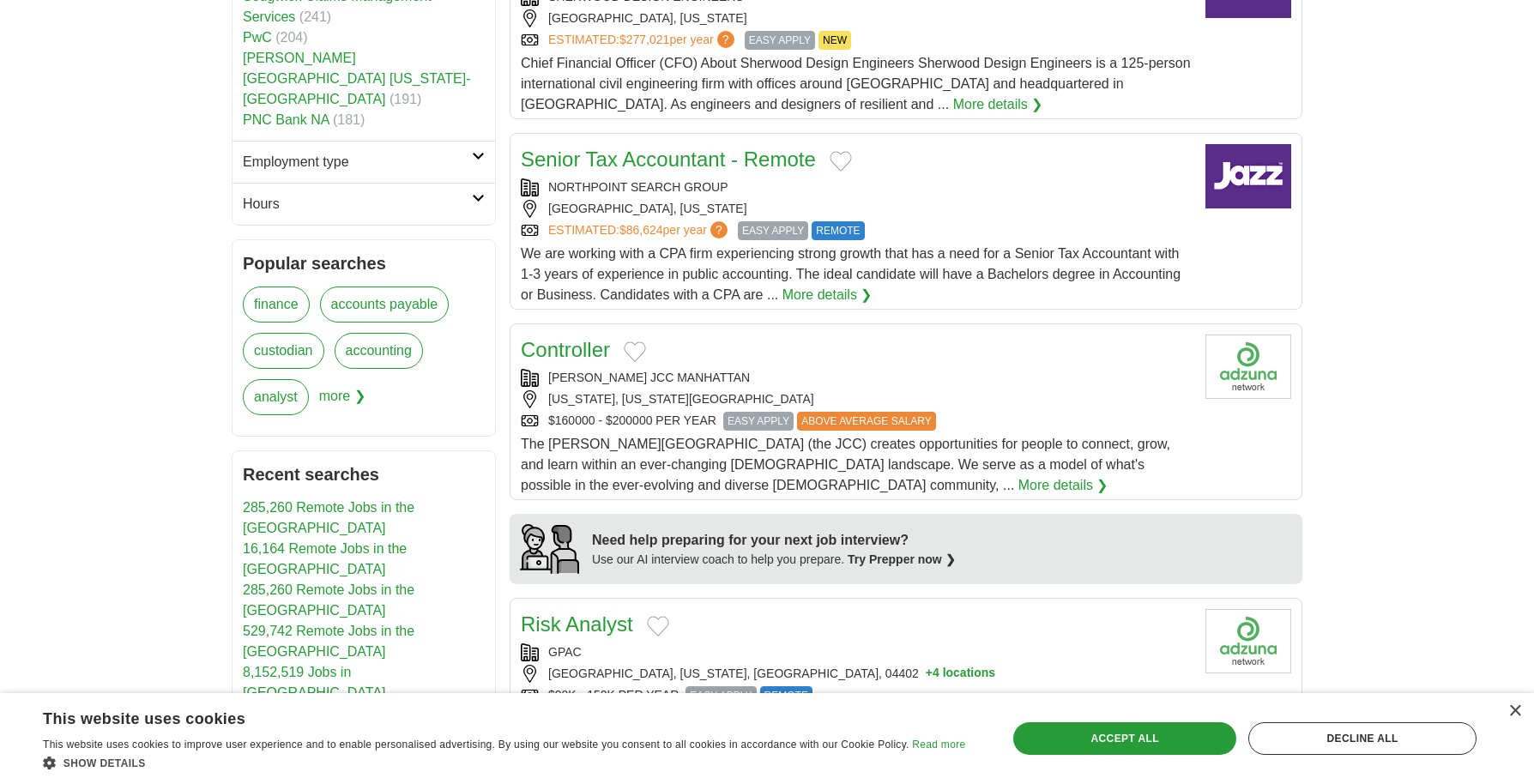
scroll to position [944, 0]
click at [339, 379] on span "more ❯" at bounding box center [342, 401] width 46 height 46
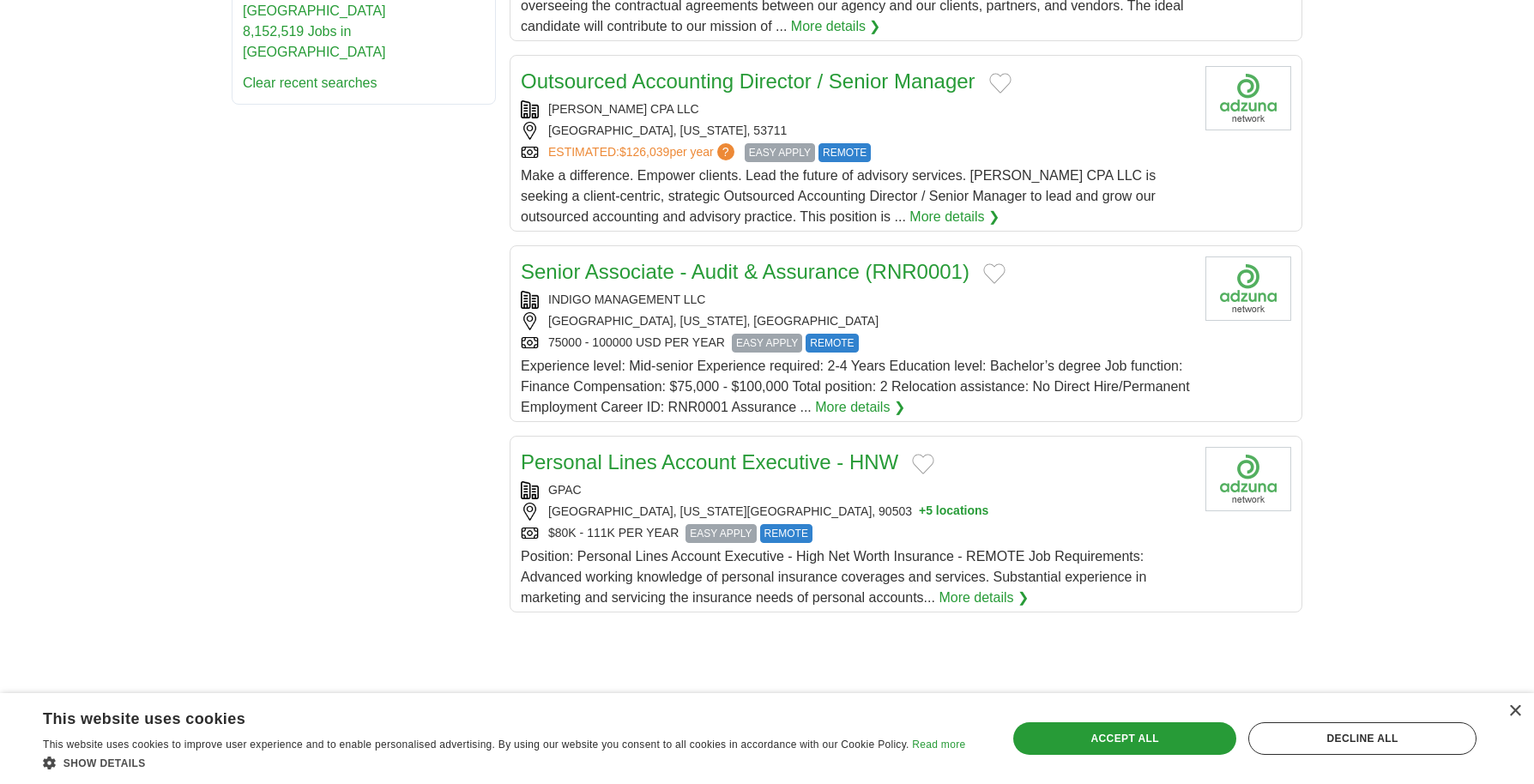
scroll to position [1716, 0]
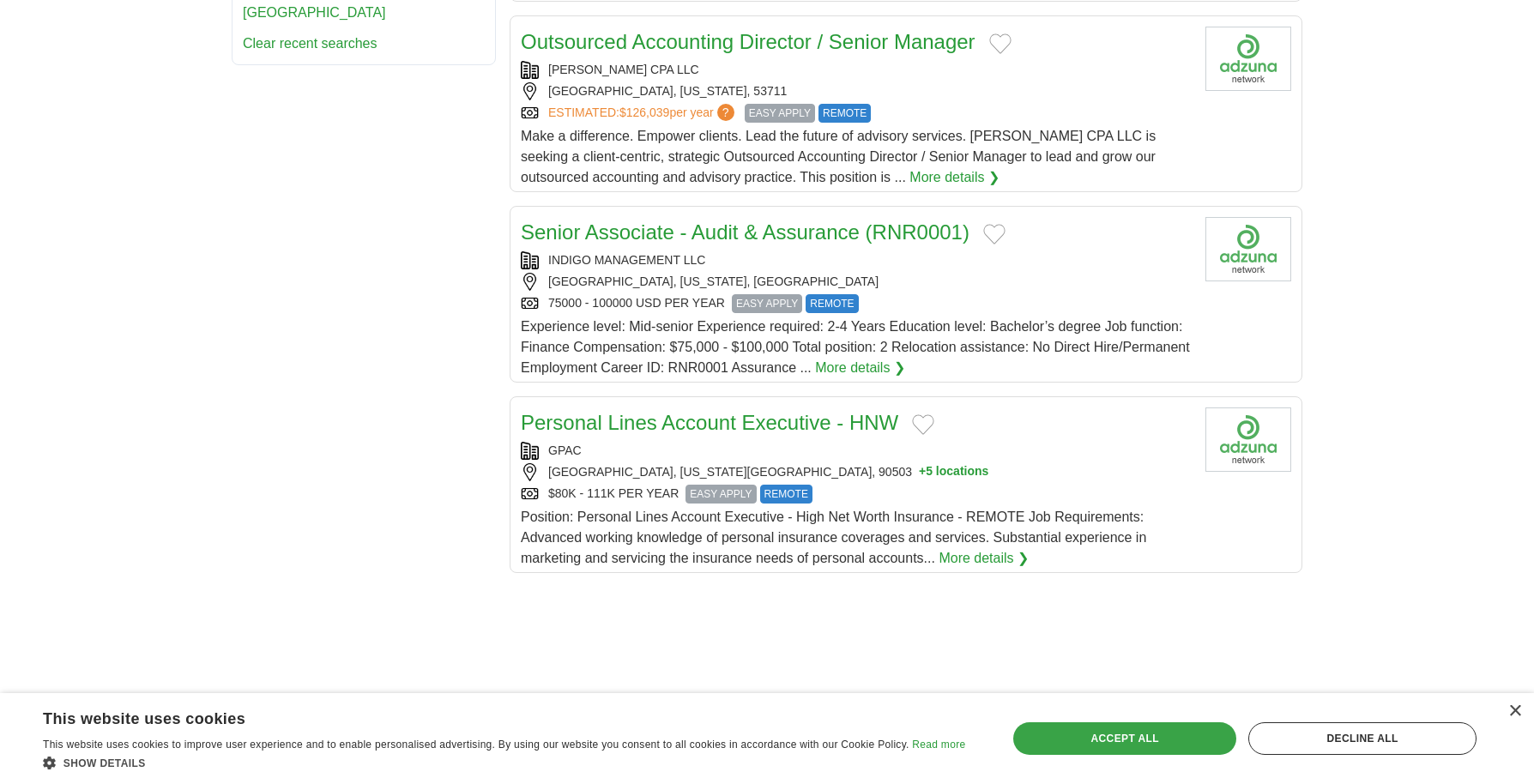
click at [1140, 740] on div "Accept all" at bounding box center [1125, 739] width 223 height 33
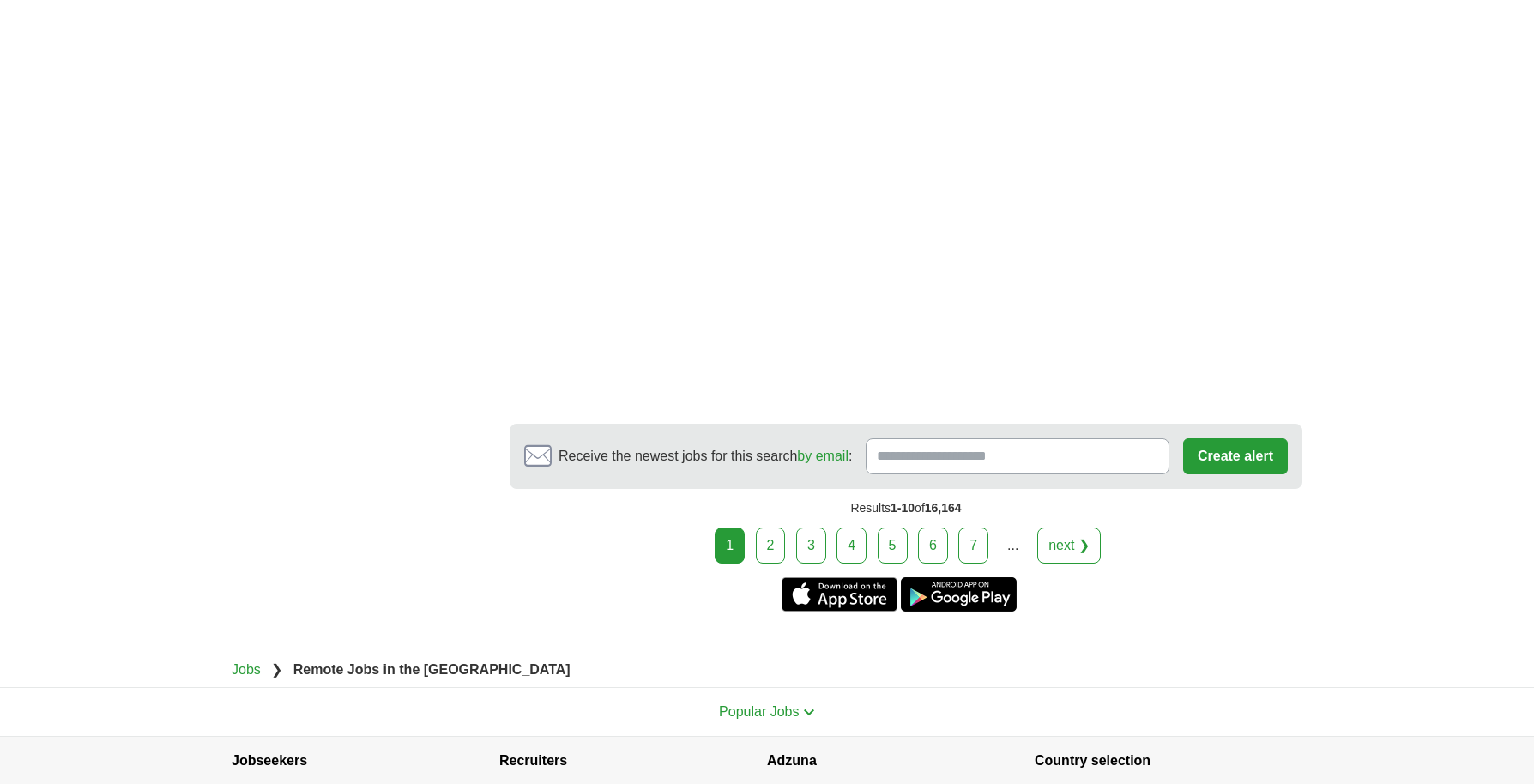
scroll to position [2917, 0]
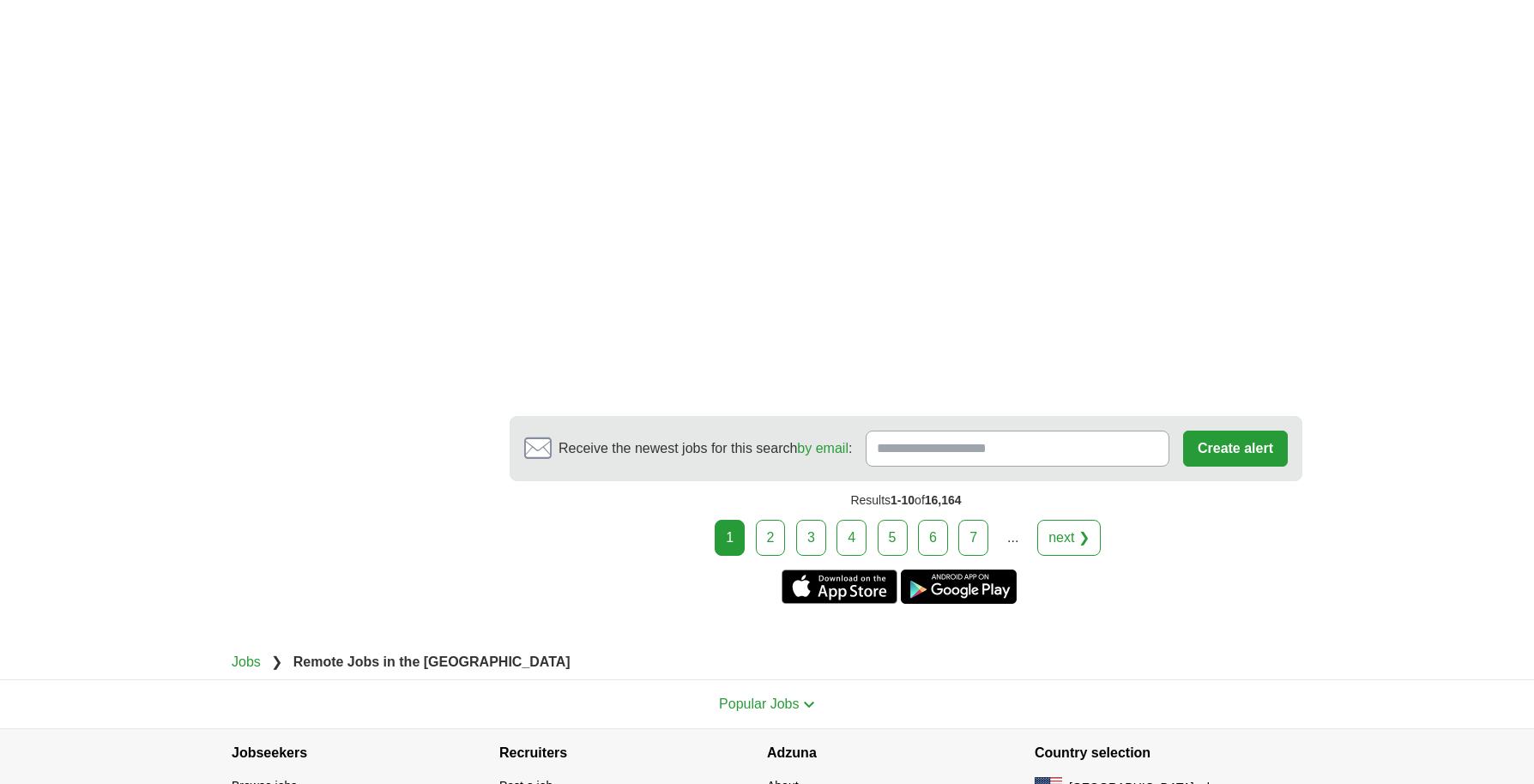
click at [1074, 540] on link "next ❯" at bounding box center [1070, 537] width 64 height 36
